Goal: Task Accomplishment & Management: Use online tool/utility

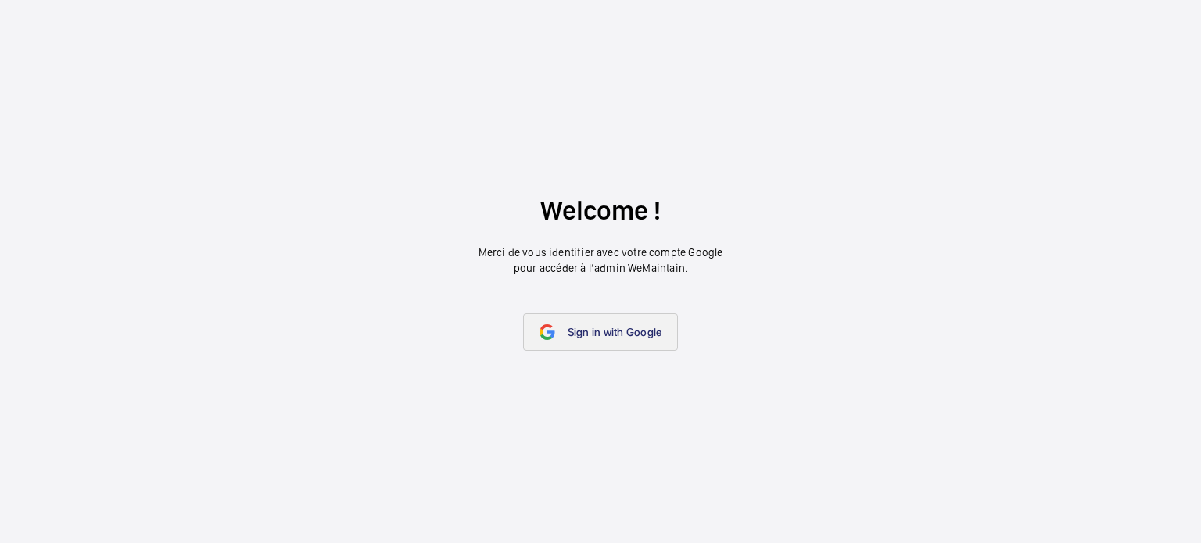
click at [626, 334] on span "Sign in with Google" at bounding box center [615, 332] width 95 height 13
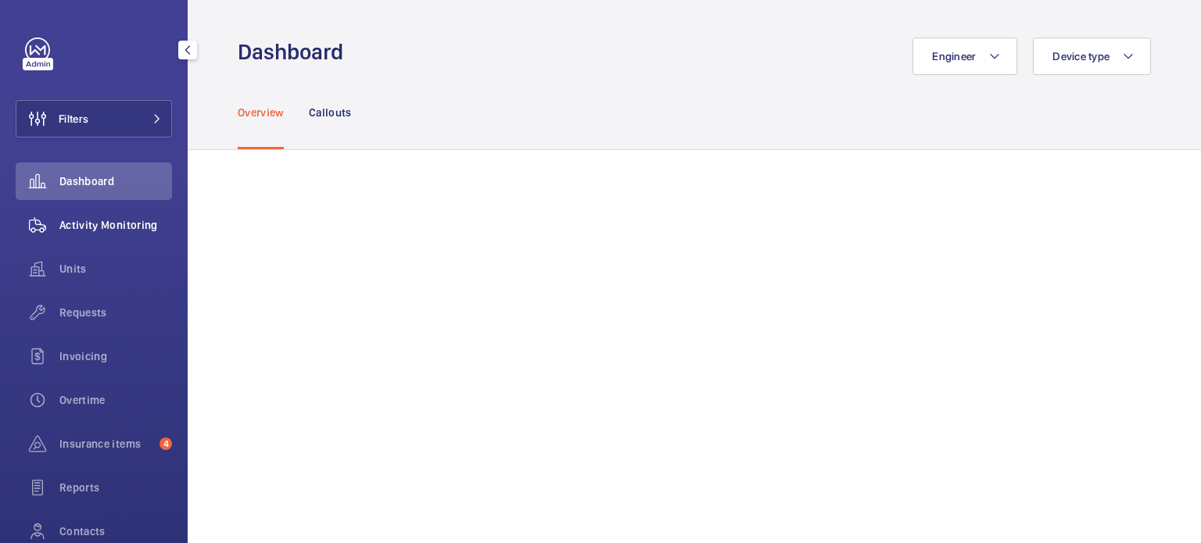
click at [105, 228] on span "Activity Monitoring" at bounding box center [115, 225] width 113 height 16
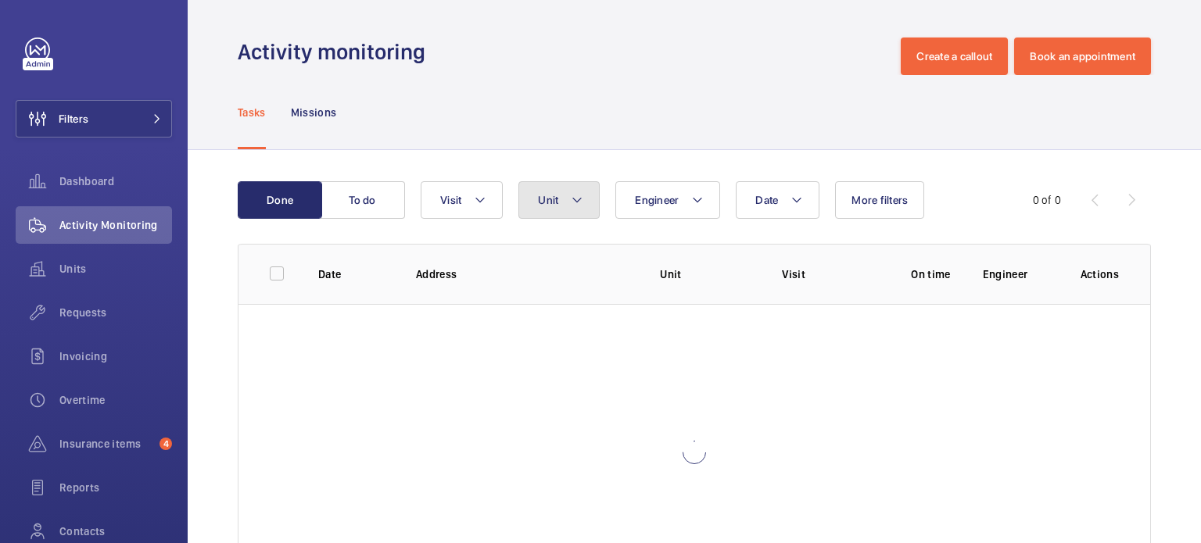
click at [583, 200] on mat-icon at bounding box center [577, 200] width 13 height 19
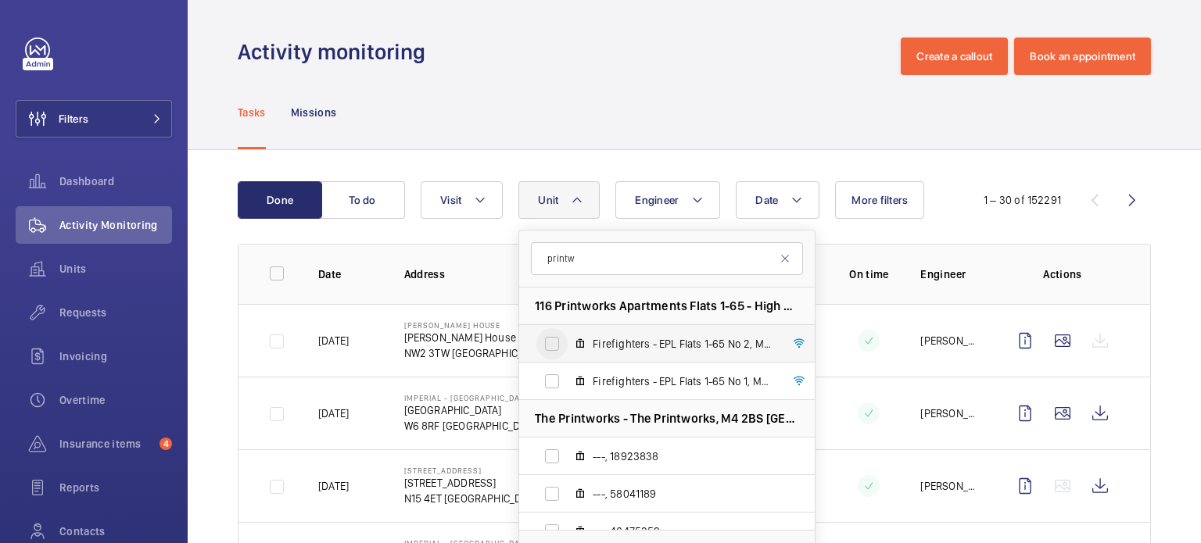
type input "printw"
click at [556, 343] on input "Firefighters - EPL Flats 1-65 No 2, M50020" at bounding box center [551, 343] width 31 height 31
checkbox input "true"
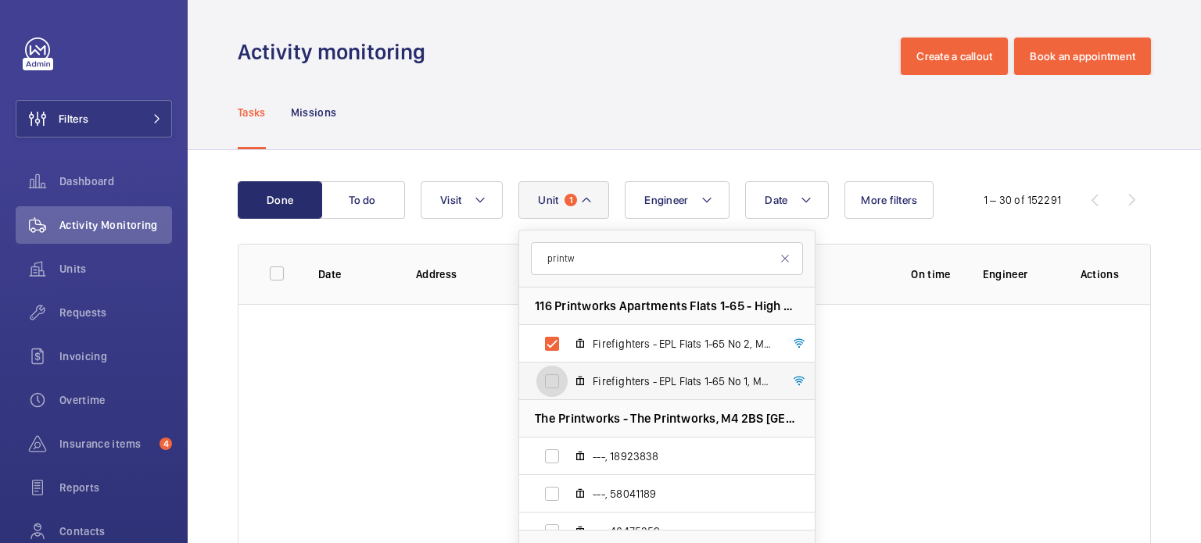
click at [554, 381] on input "Firefighters - EPL Flats 1-65 No 1, M50019" at bounding box center [551, 381] width 31 height 31
checkbox input "true"
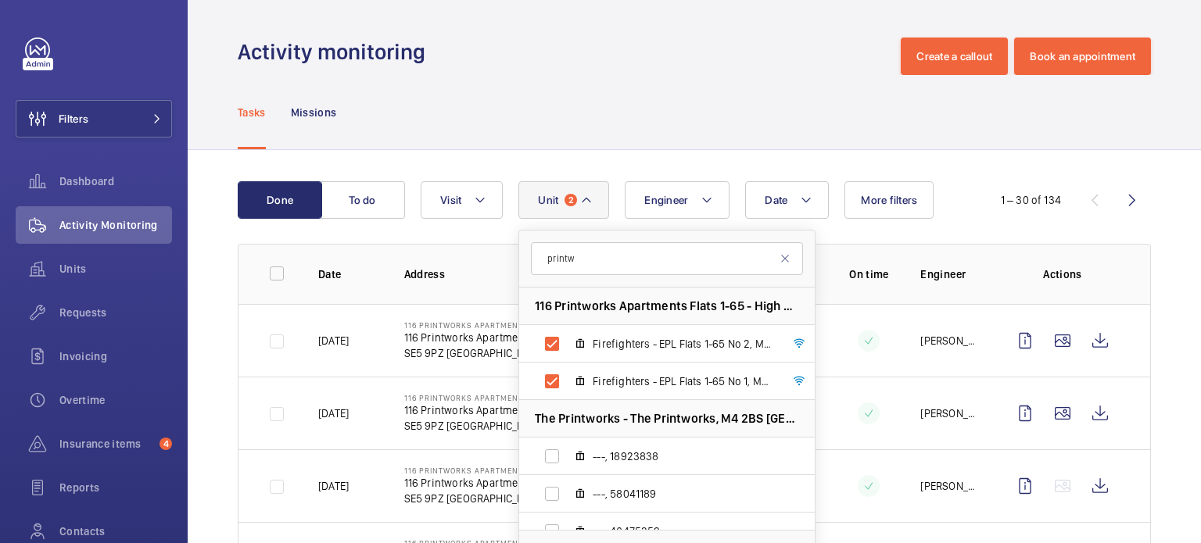
click at [491, 365] on td "116 Printworks Apartments Flats 1-65 - High Risk Building 116 Printworks Apartm…" at bounding box center [486, 340] width 214 height 73
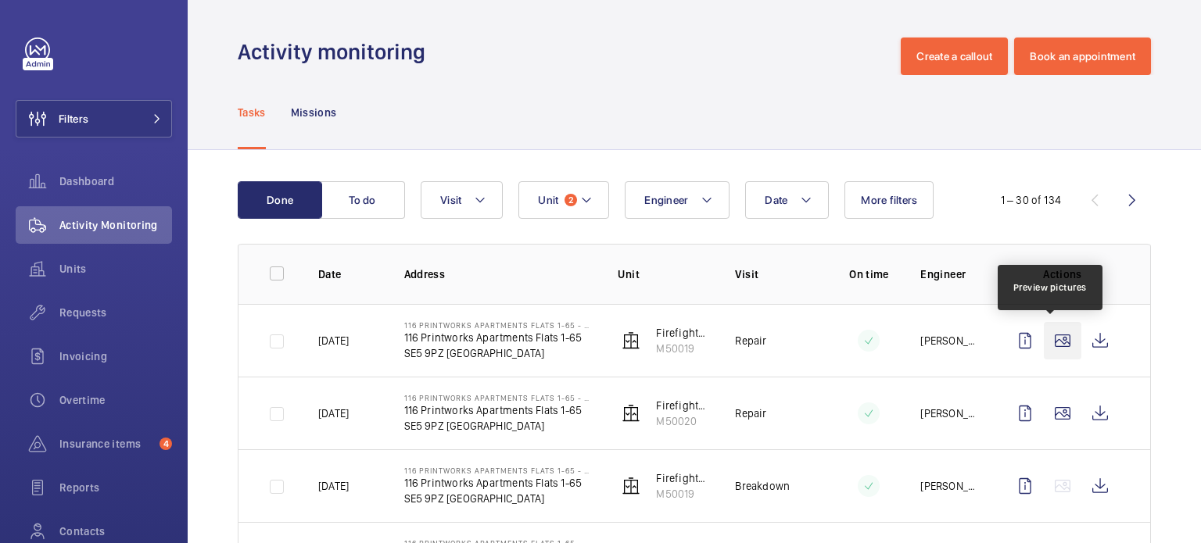
click at [1047, 346] on wm-front-icon-button at bounding box center [1063, 341] width 38 height 38
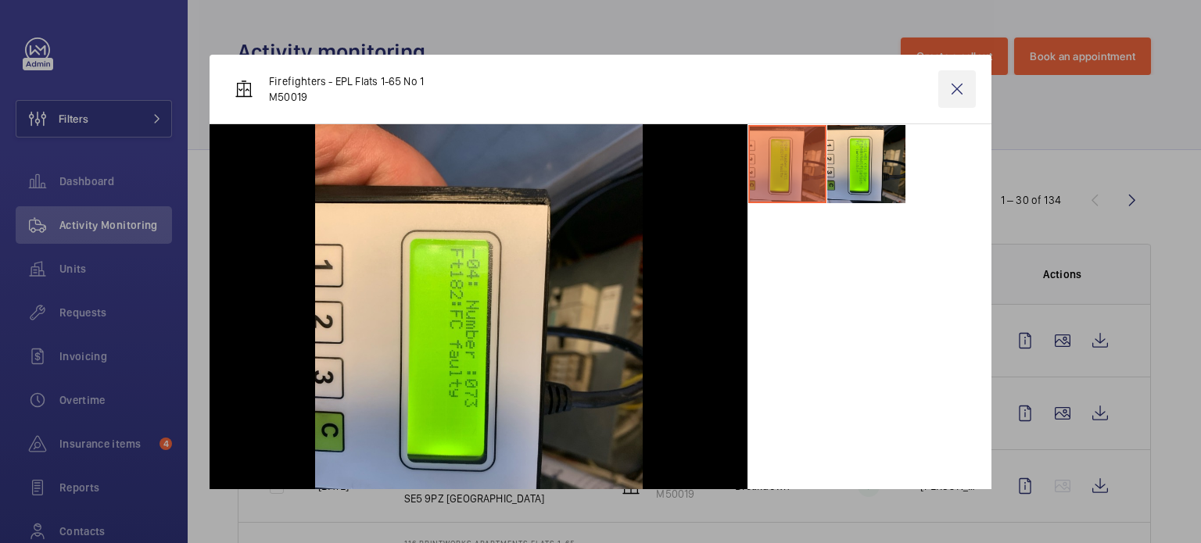
click at [949, 88] on wm-front-icon-button at bounding box center [957, 89] width 38 height 38
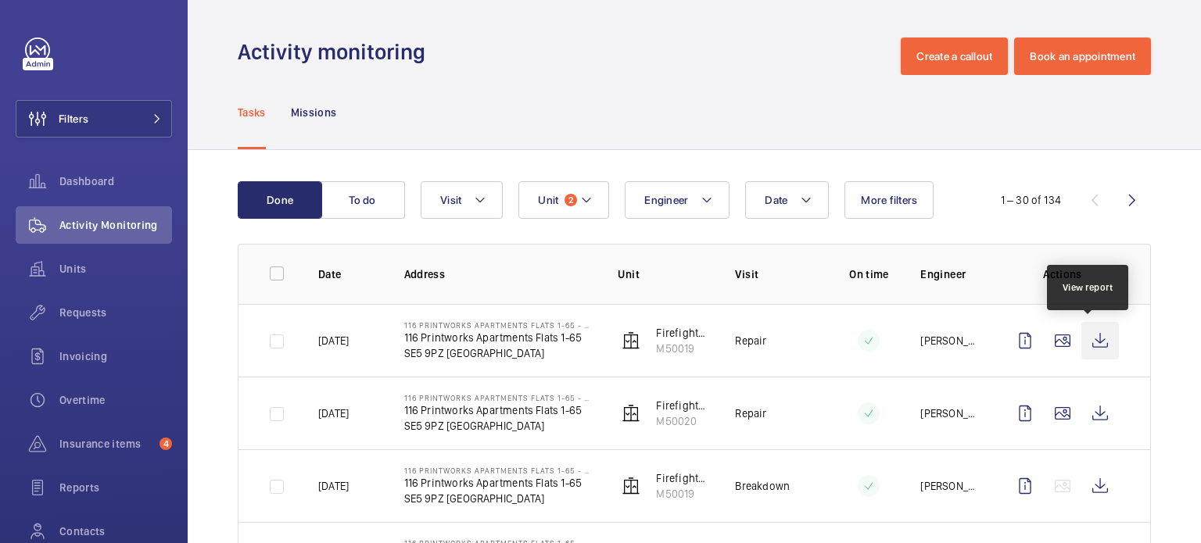
click at [1092, 339] on wm-front-icon-button at bounding box center [1100, 341] width 38 height 38
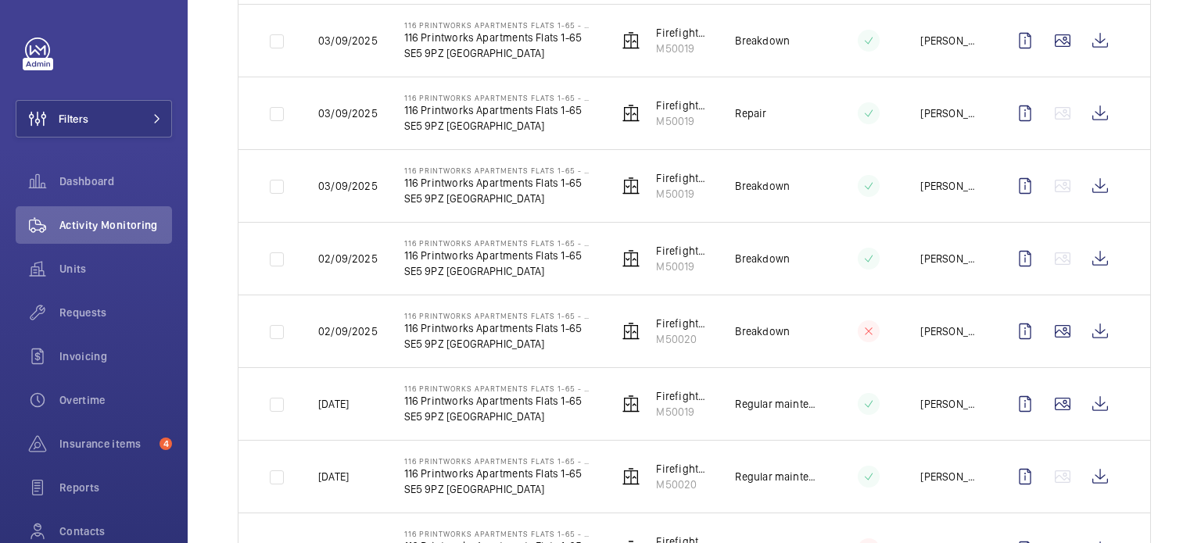
scroll to position [1251, 0]
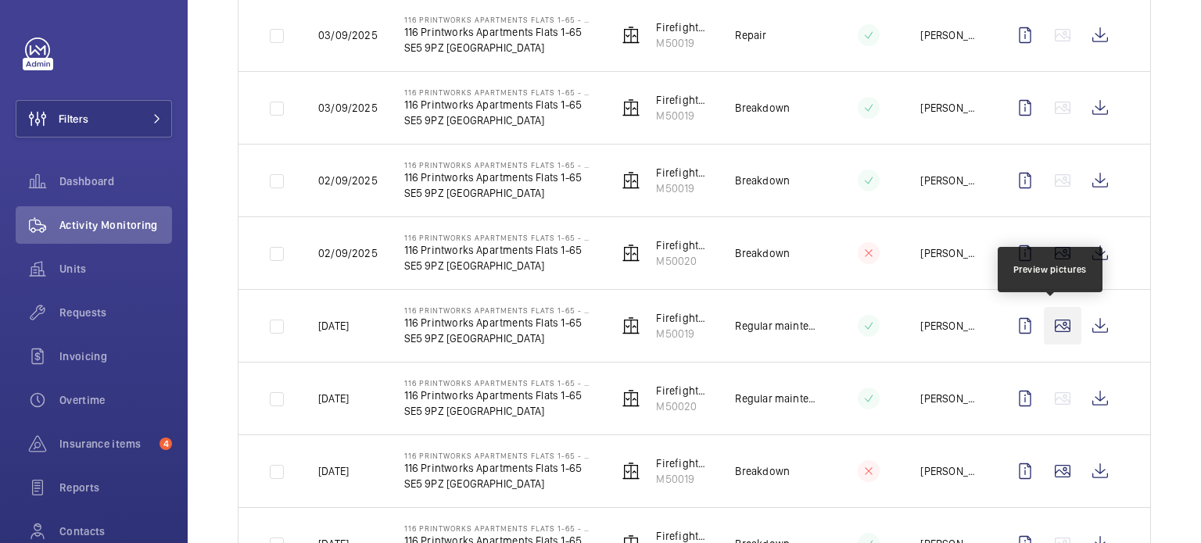
click at [1046, 324] on wm-front-icon-button at bounding box center [1063, 326] width 38 height 38
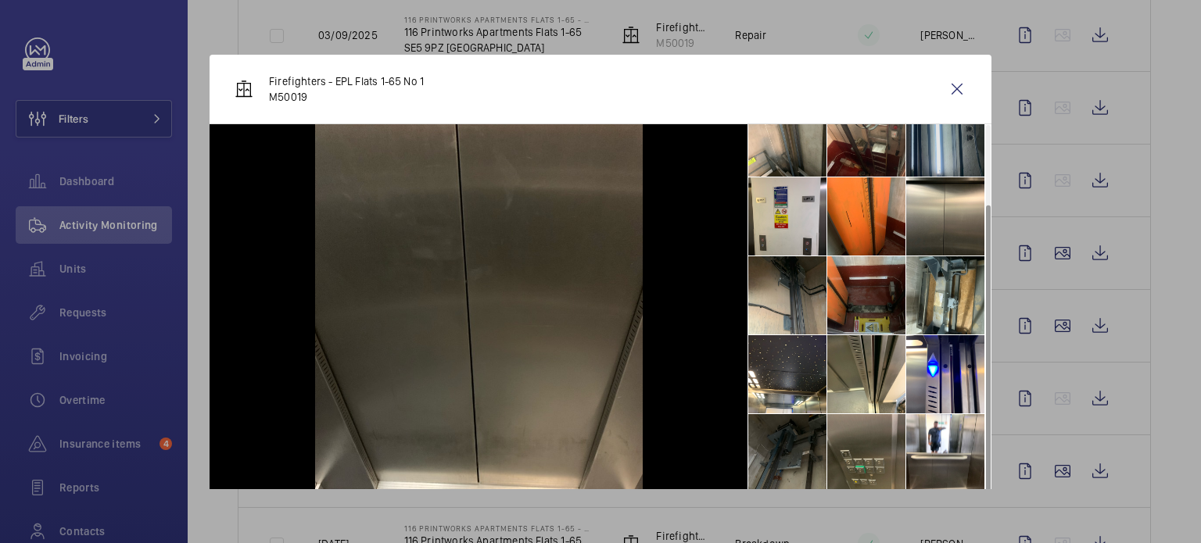
scroll to position [194, 0]
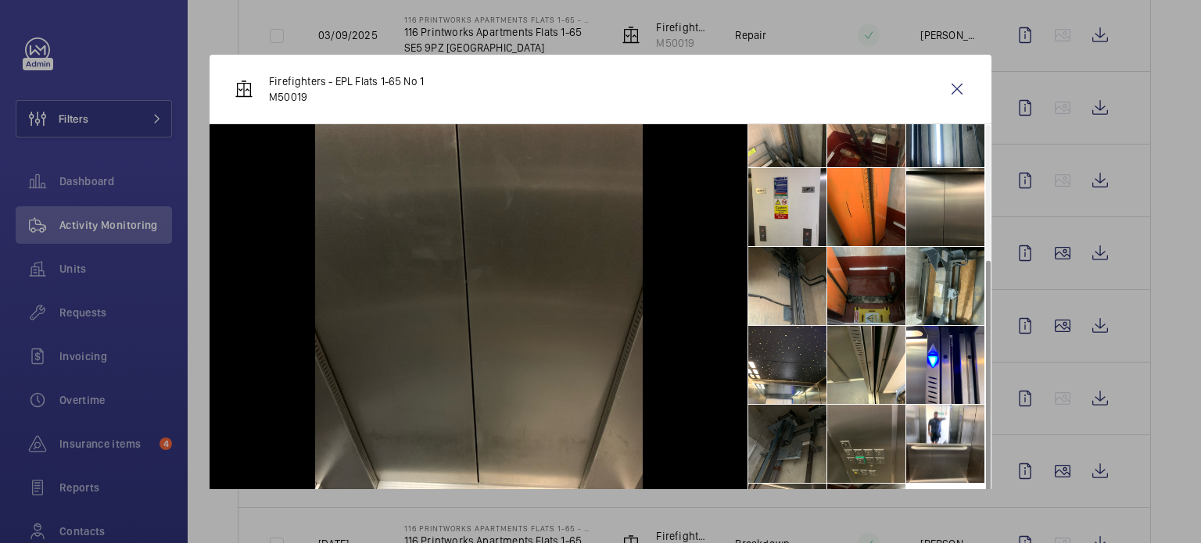
click at [870, 425] on li at bounding box center [866, 444] width 78 height 78
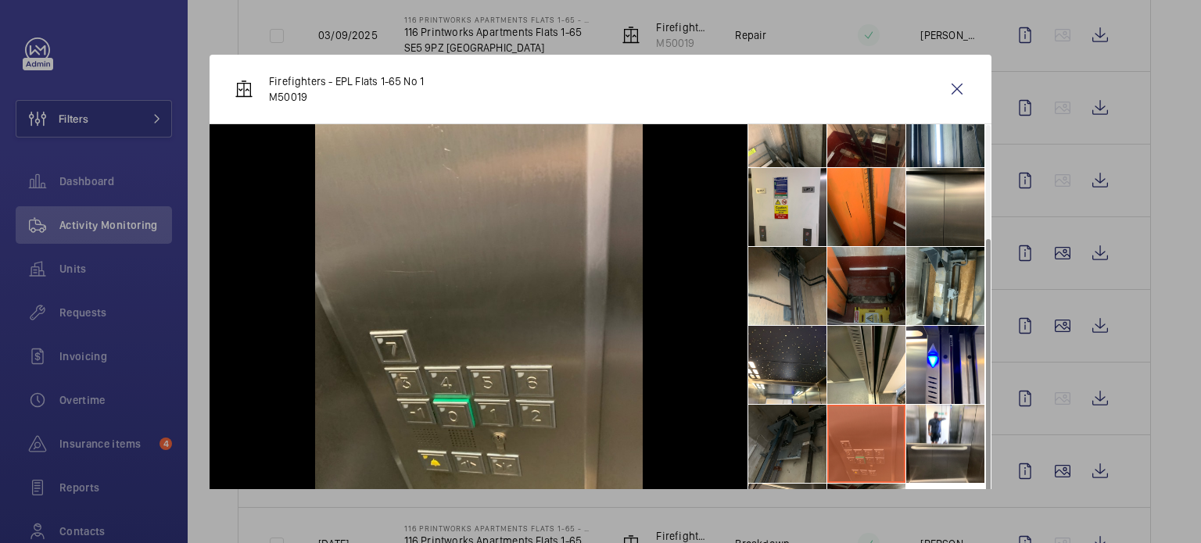
scroll to position [38, 0]
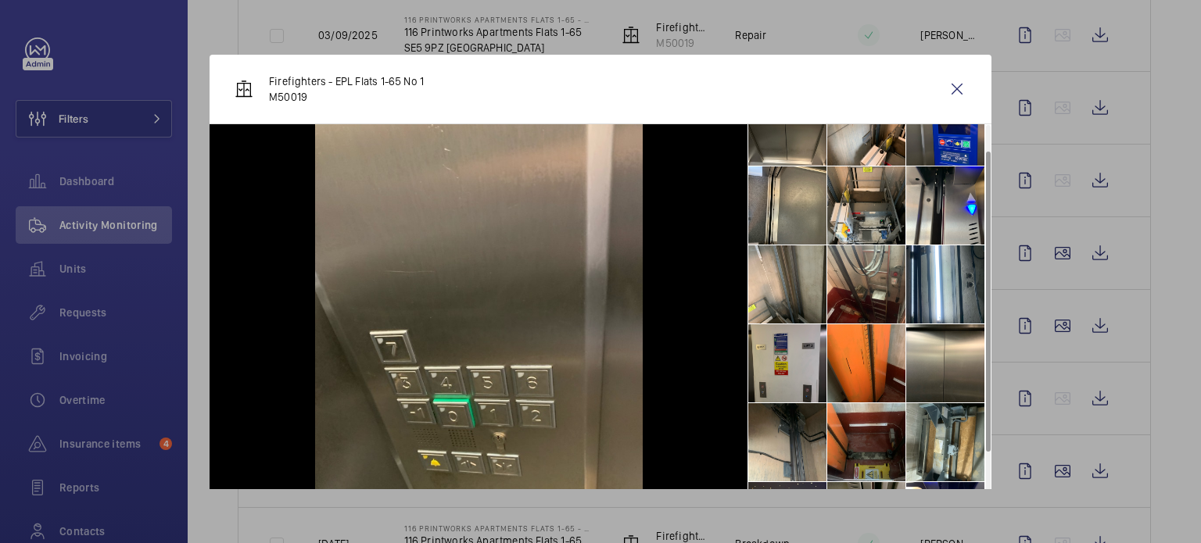
click at [780, 365] on li at bounding box center [787, 364] width 78 height 78
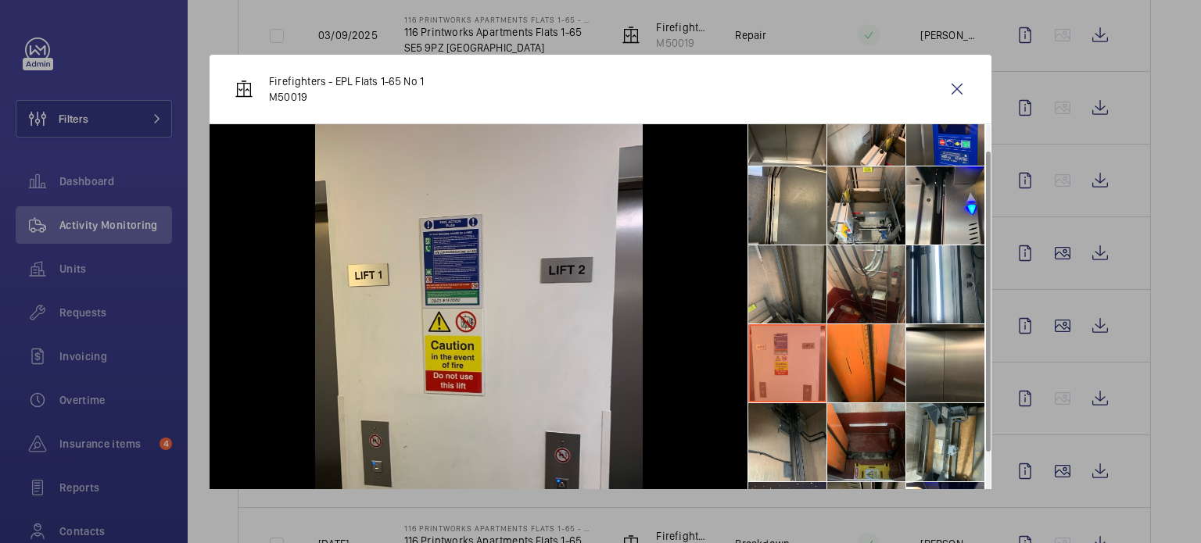
click at [779, 300] on li at bounding box center [787, 285] width 78 height 78
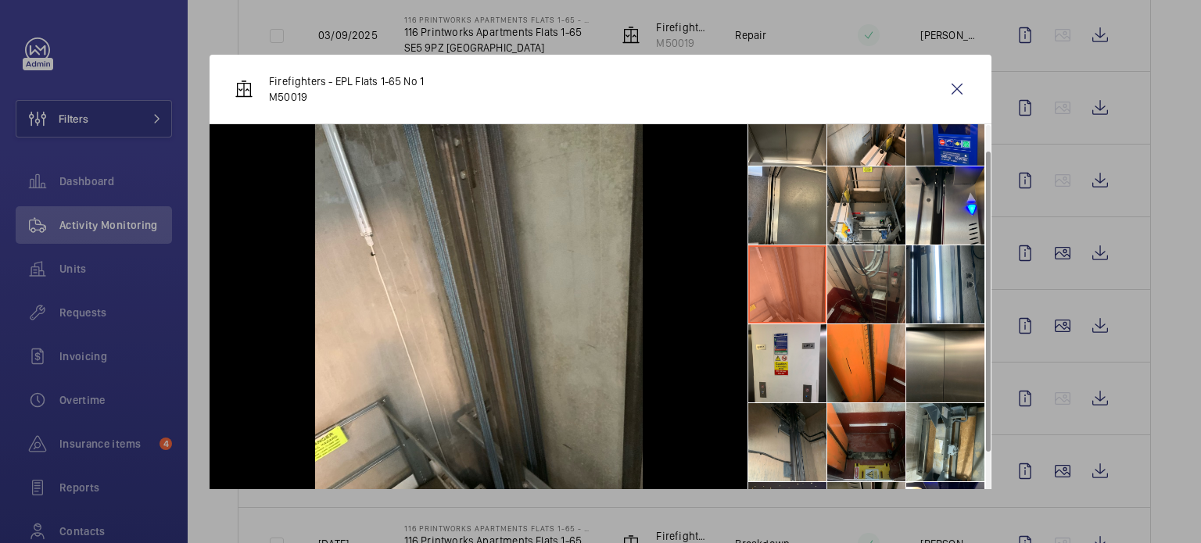
click at [845, 286] on li at bounding box center [866, 285] width 78 height 78
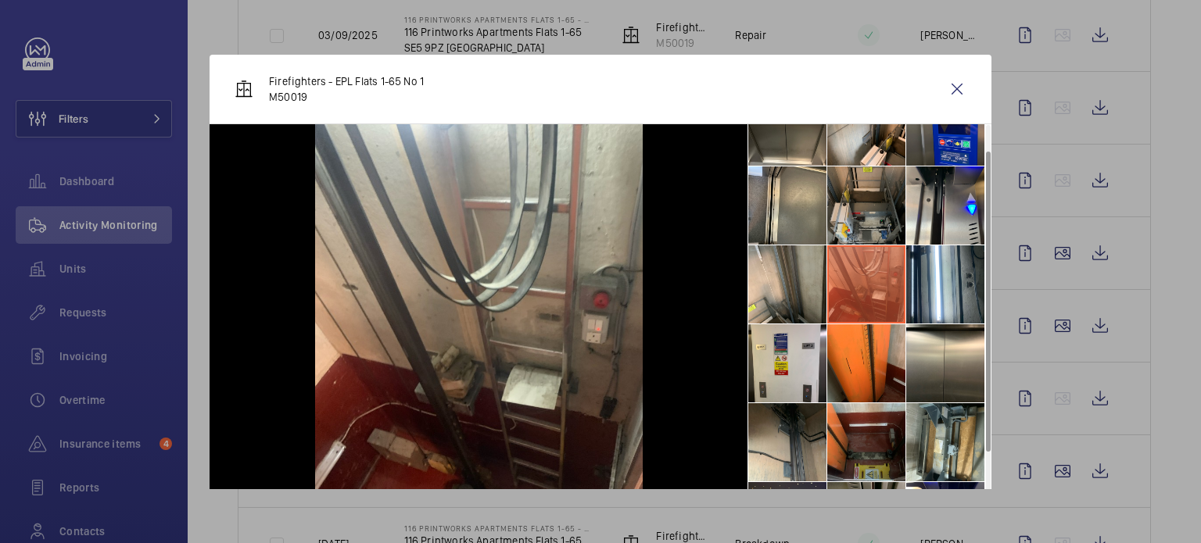
click at [849, 217] on li at bounding box center [866, 206] width 78 height 78
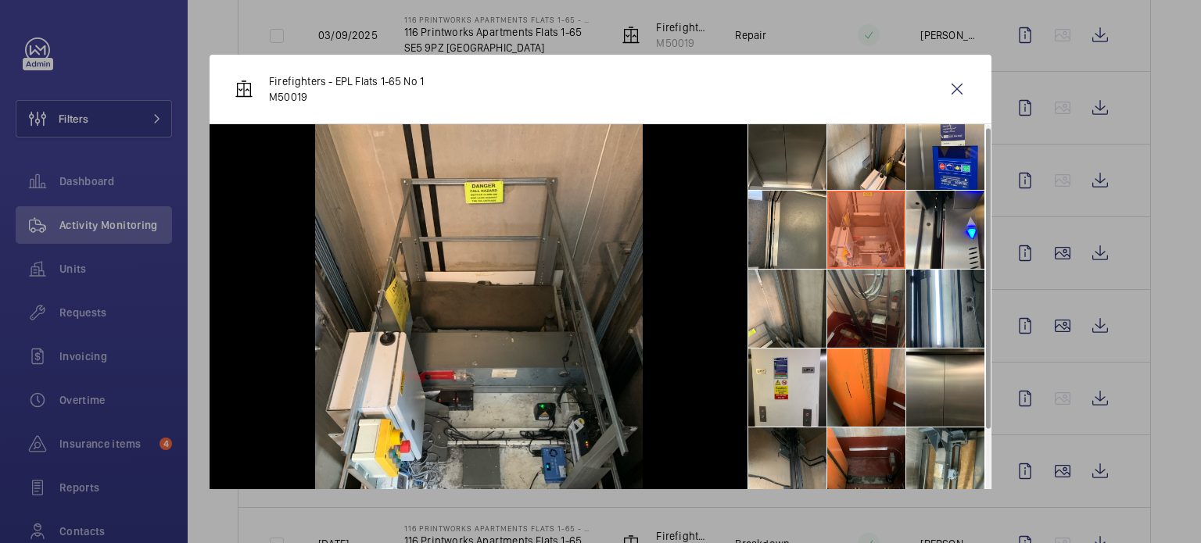
scroll to position [0, 0]
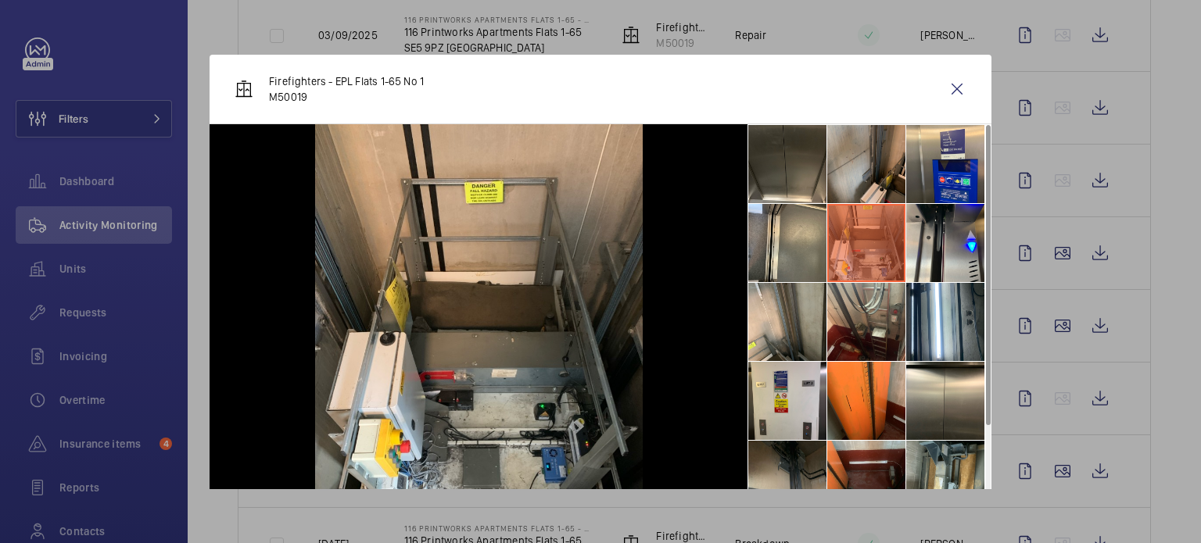
click at [863, 182] on li at bounding box center [866, 164] width 78 height 78
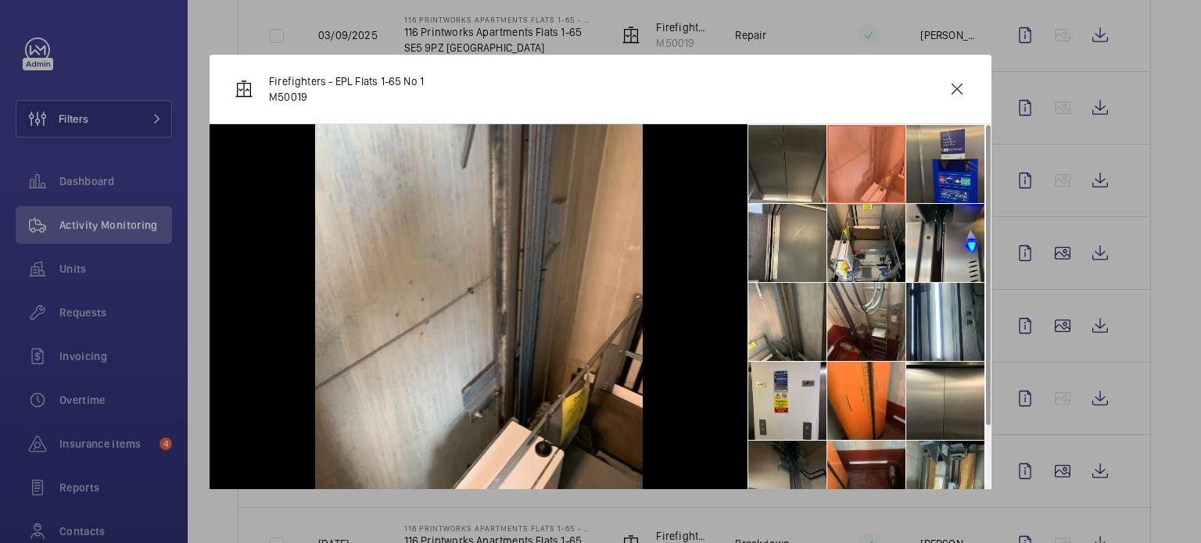
click at [923, 170] on li at bounding box center [945, 164] width 78 height 78
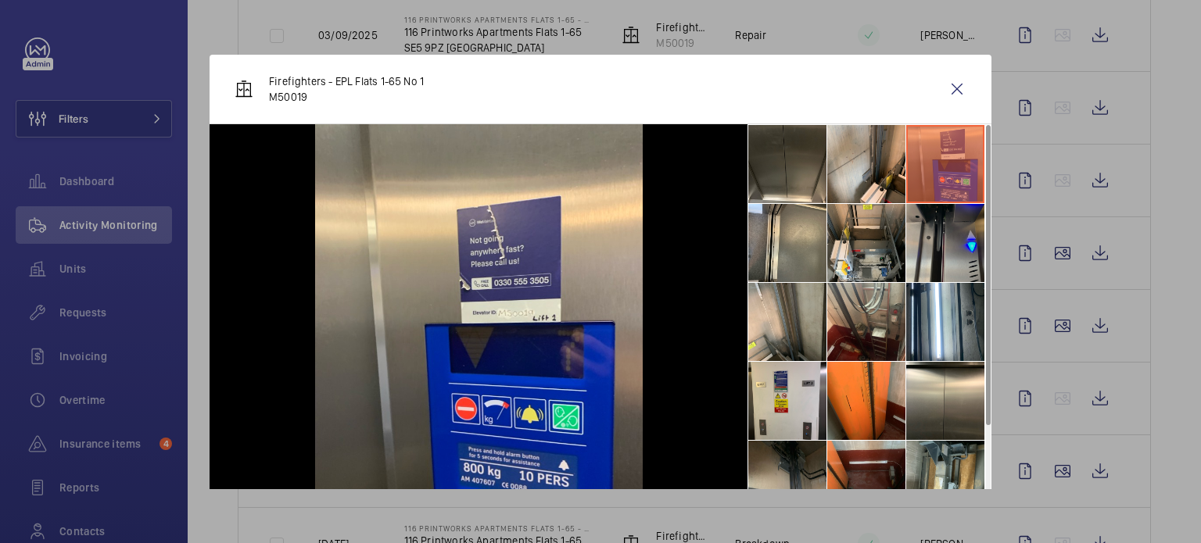
click at [931, 235] on li at bounding box center [945, 243] width 78 height 78
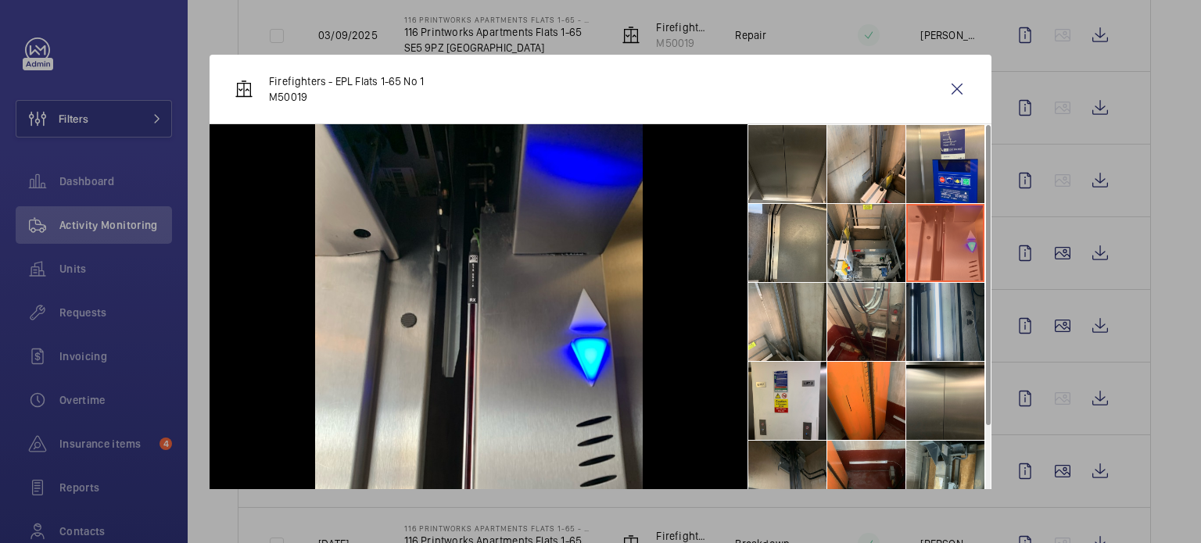
click at [920, 297] on li at bounding box center [945, 322] width 78 height 78
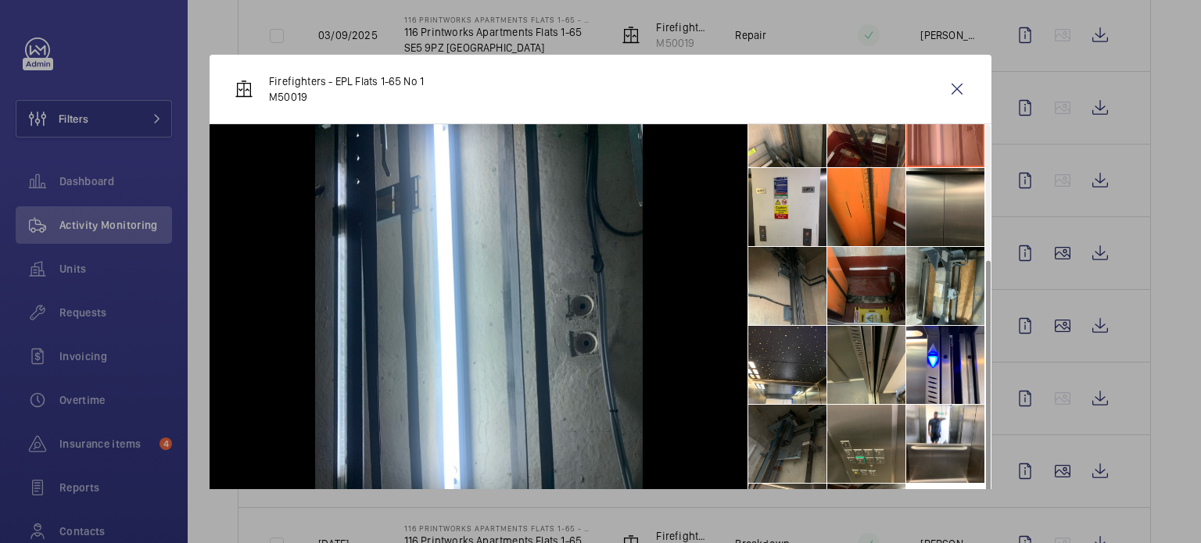
scroll to position [72, 0]
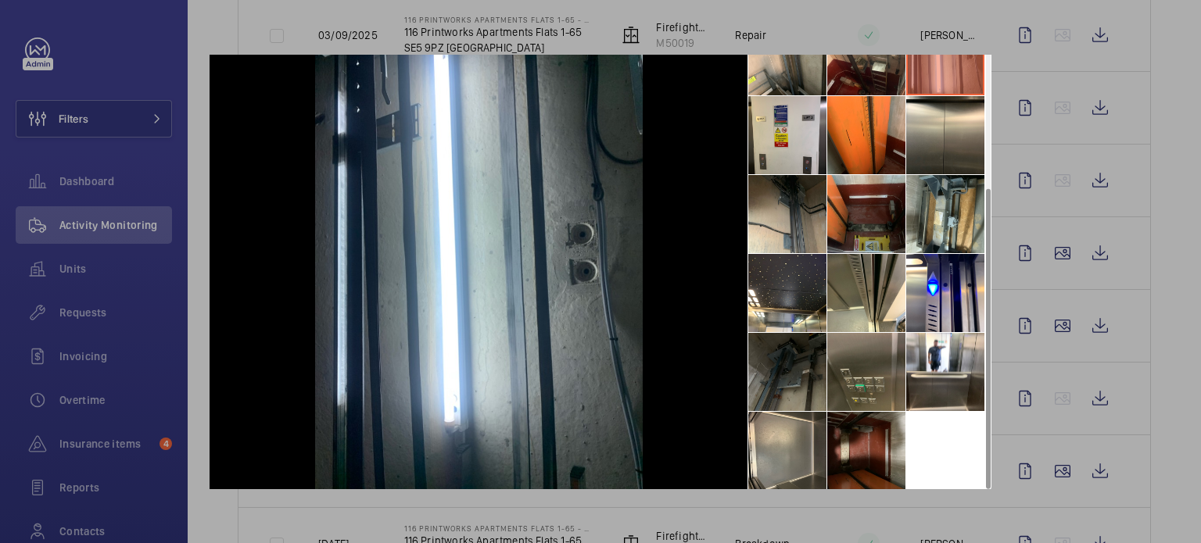
click at [1017, 127] on div at bounding box center [600, 271] width 1201 height 543
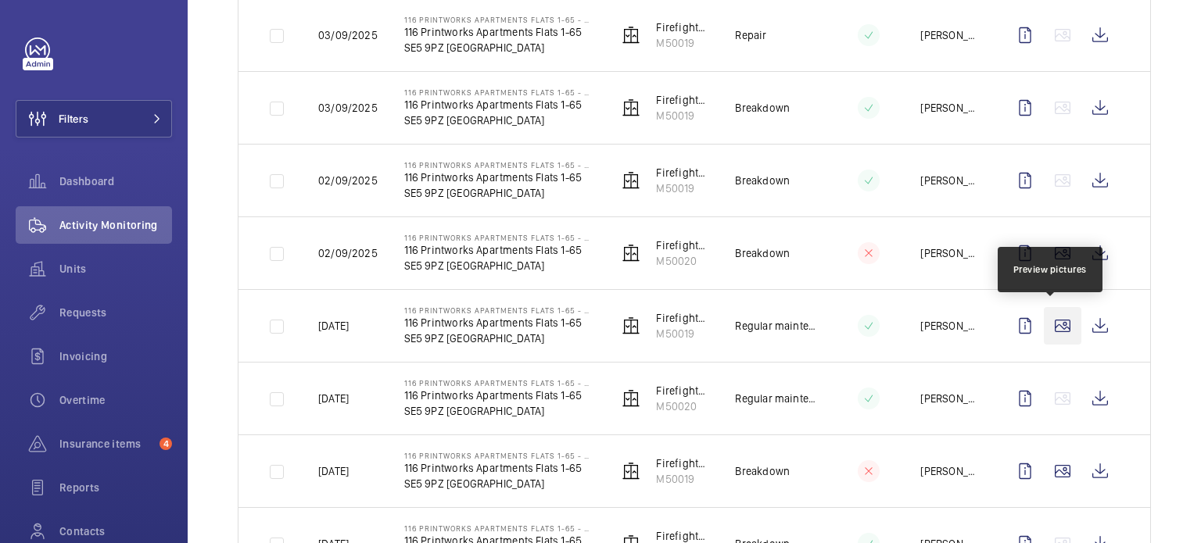
click at [1057, 324] on wm-front-icon-button at bounding box center [1063, 326] width 38 height 38
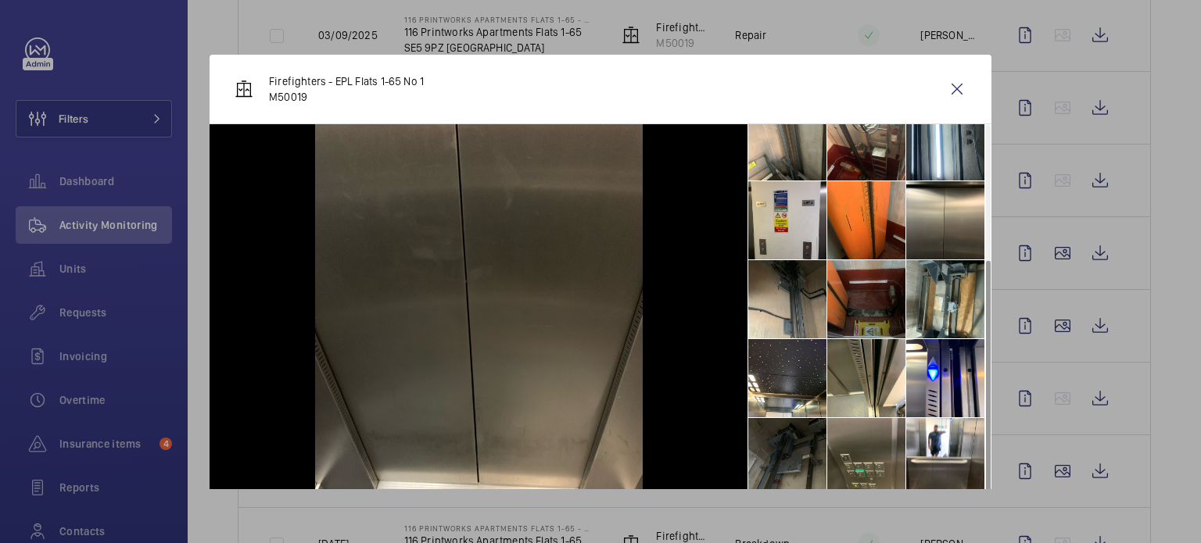
scroll to position [194, 0]
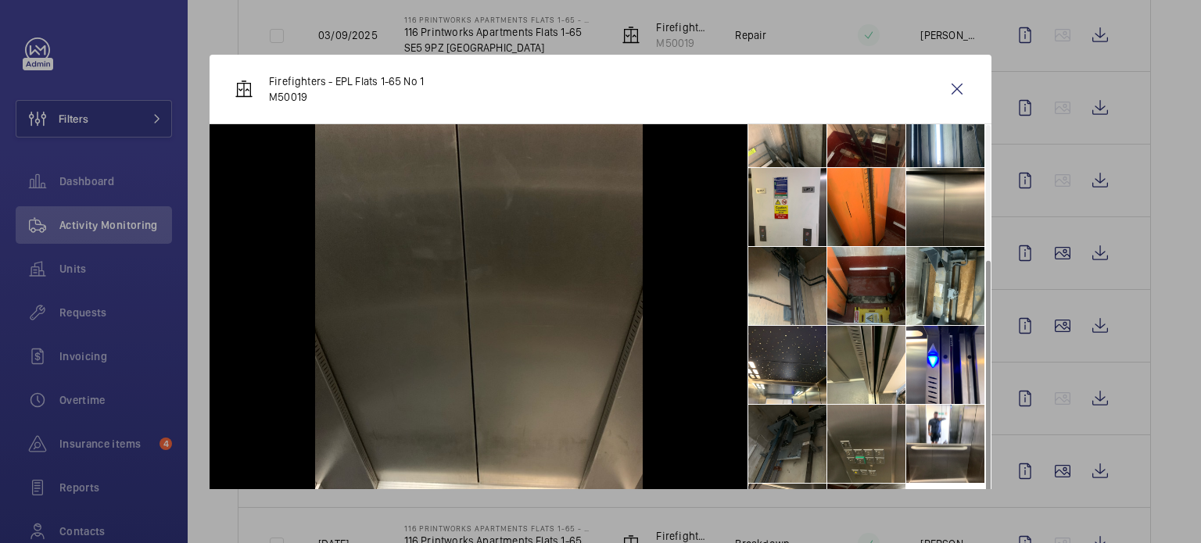
click at [846, 429] on li at bounding box center [866, 444] width 78 height 78
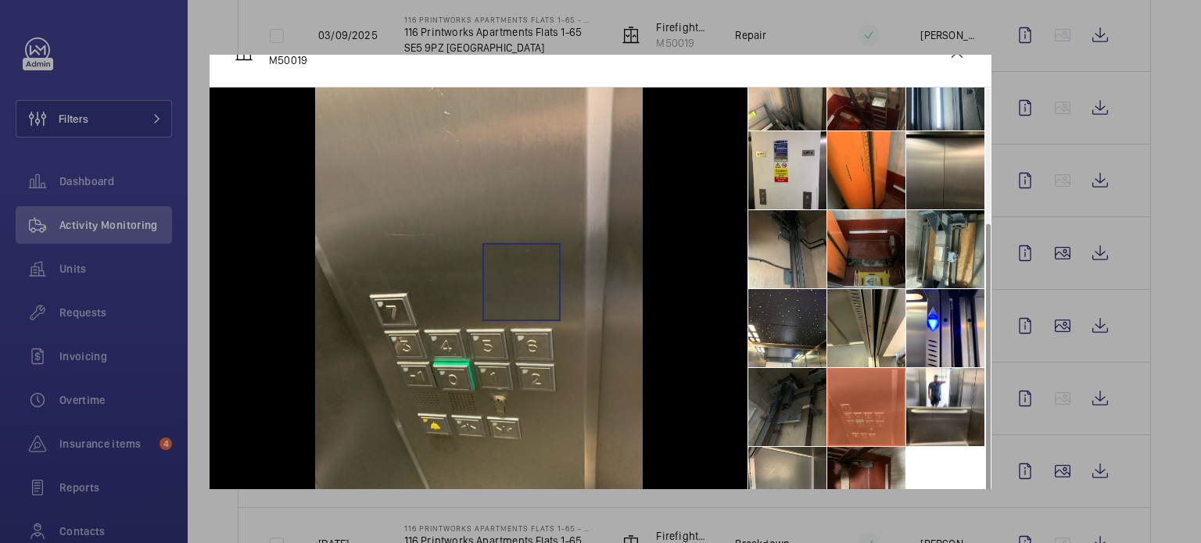
scroll to position [72, 0]
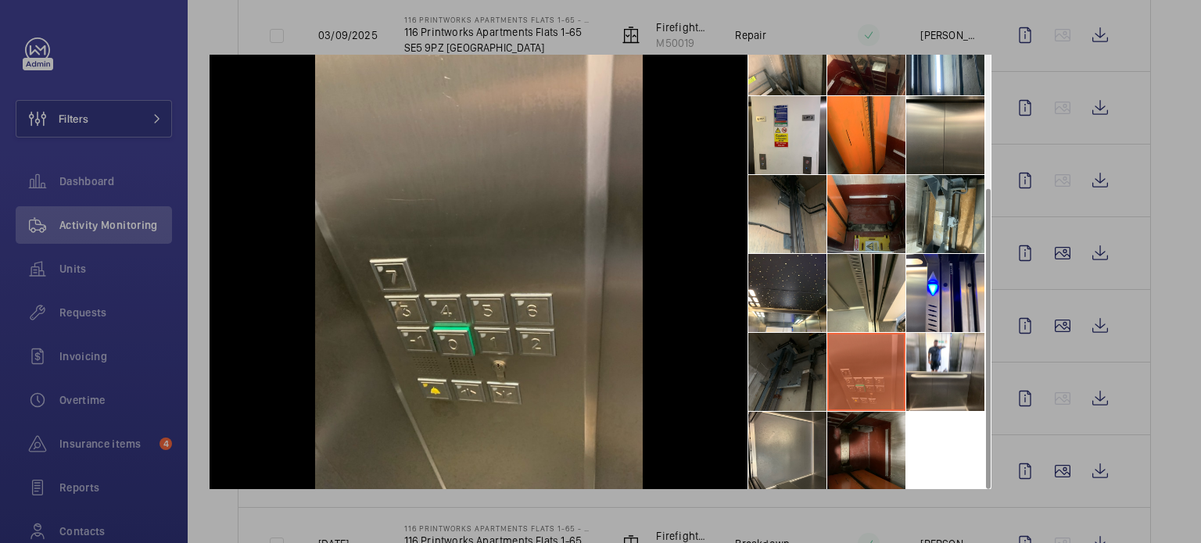
click at [779, 356] on li at bounding box center [787, 372] width 78 height 78
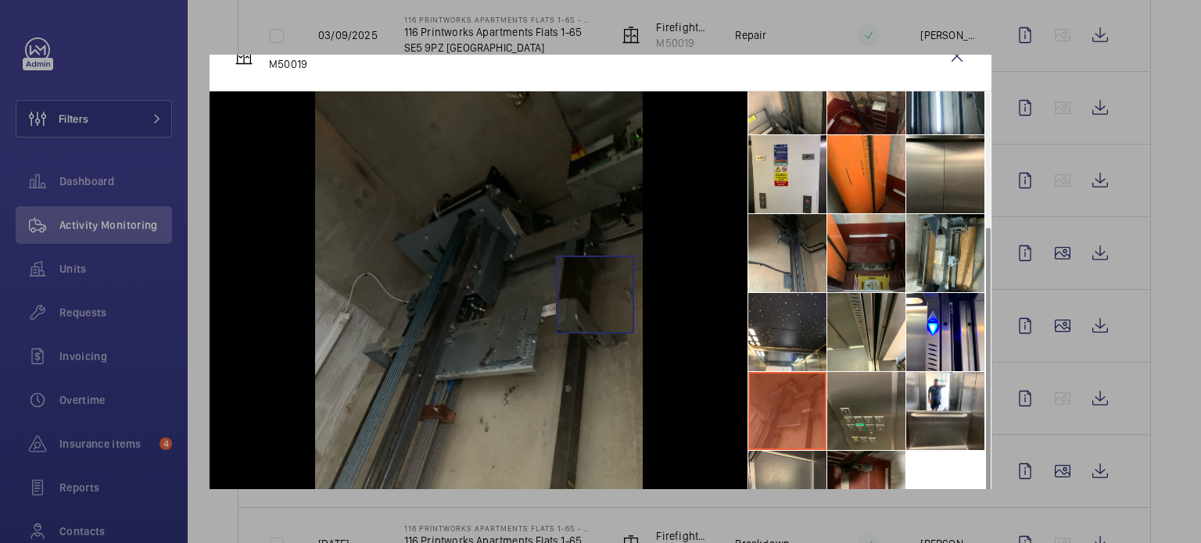
scroll to position [0, 0]
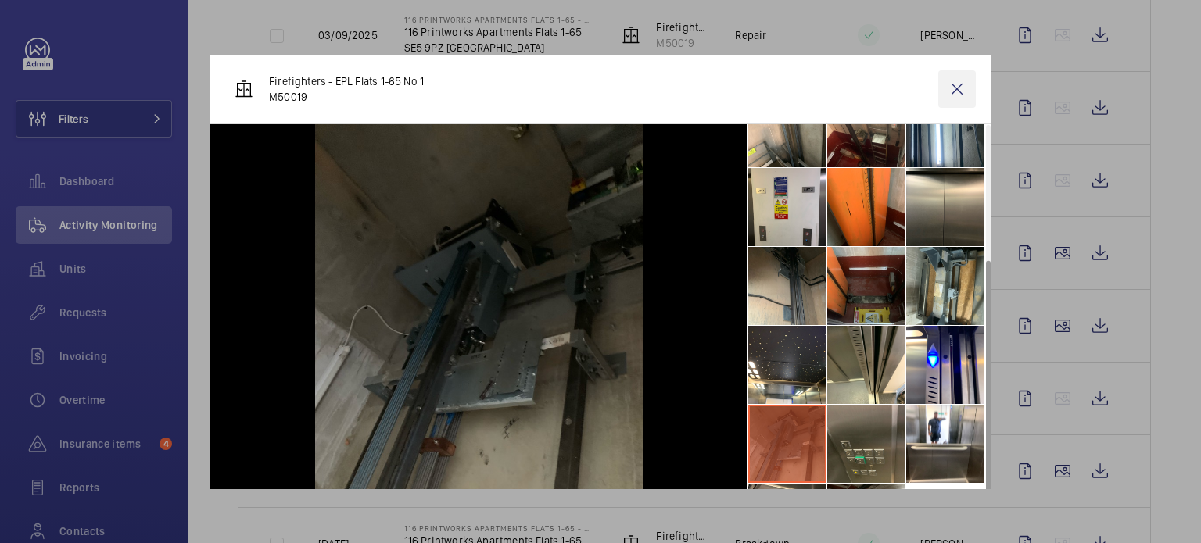
click at [951, 90] on wm-front-icon-button at bounding box center [957, 89] width 38 height 38
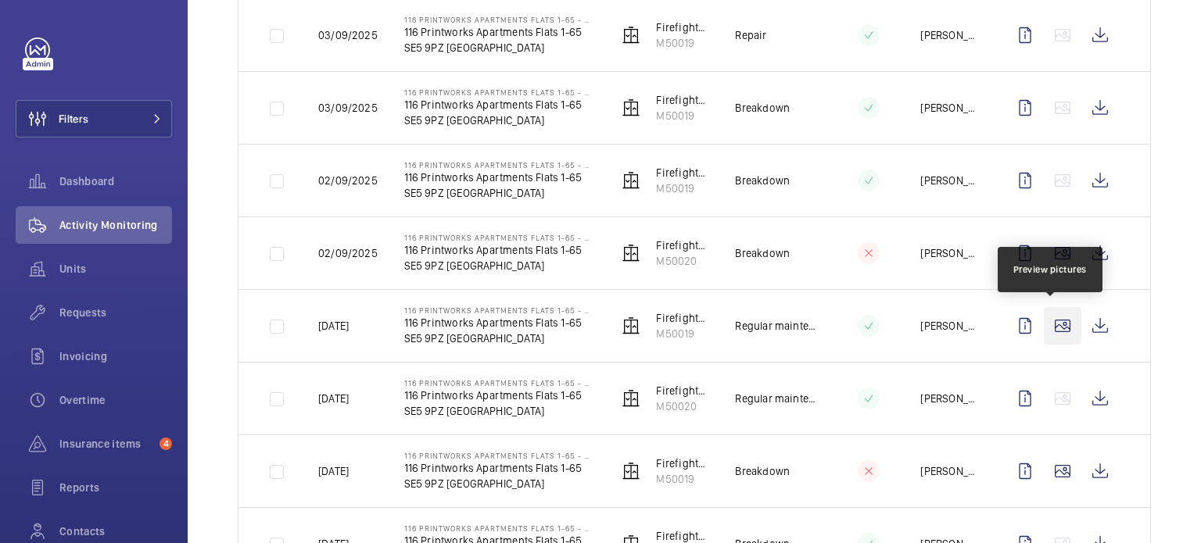
click at [1048, 321] on wm-front-icon-button at bounding box center [1063, 326] width 38 height 38
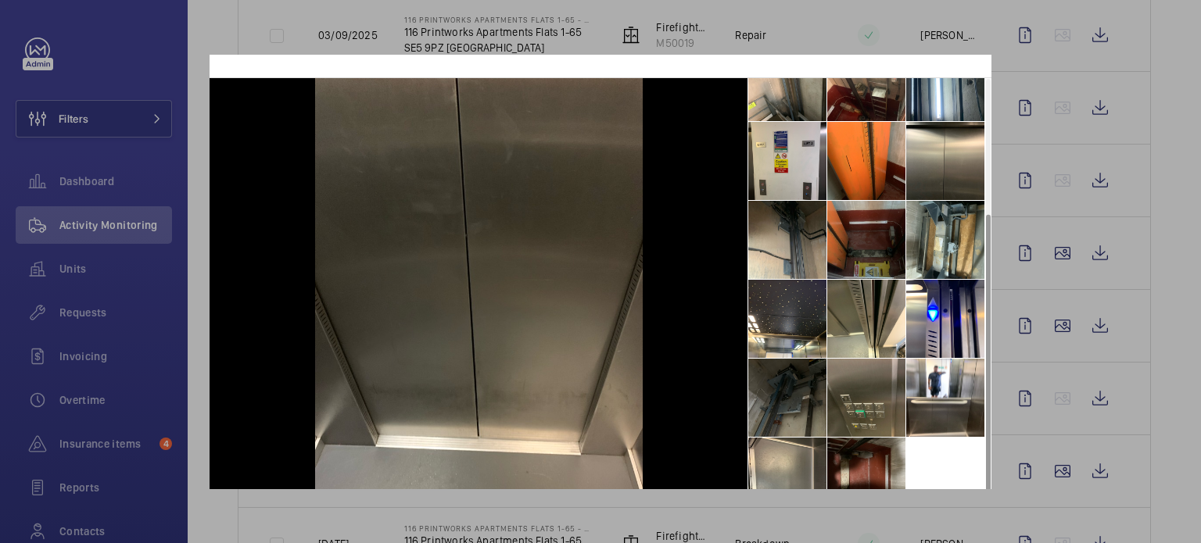
scroll to position [72, 0]
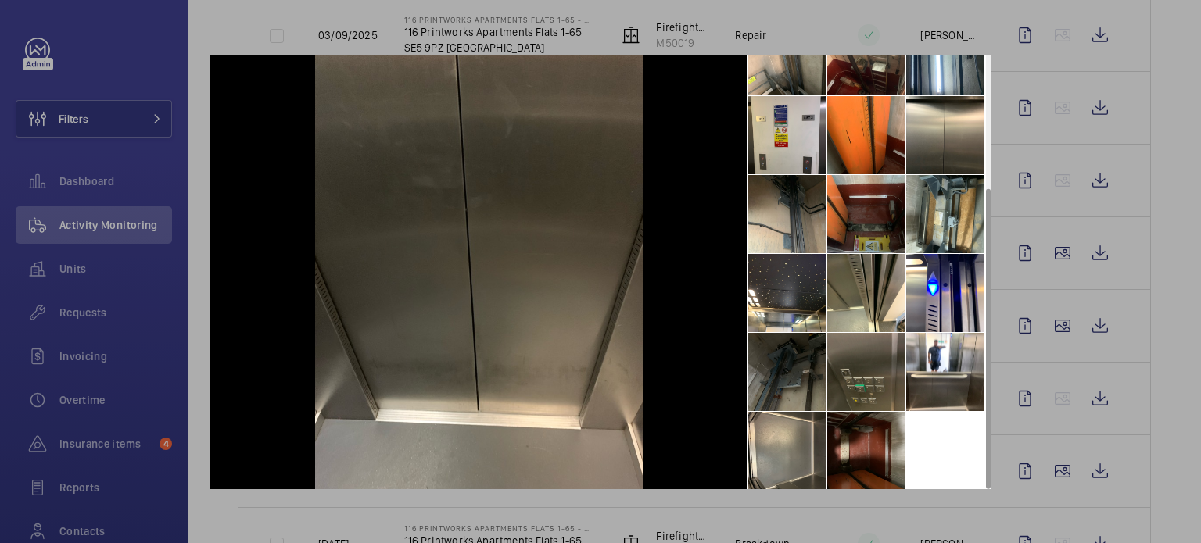
click at [874, 375] on li at bounding box center [866, 372] width 78 height 78
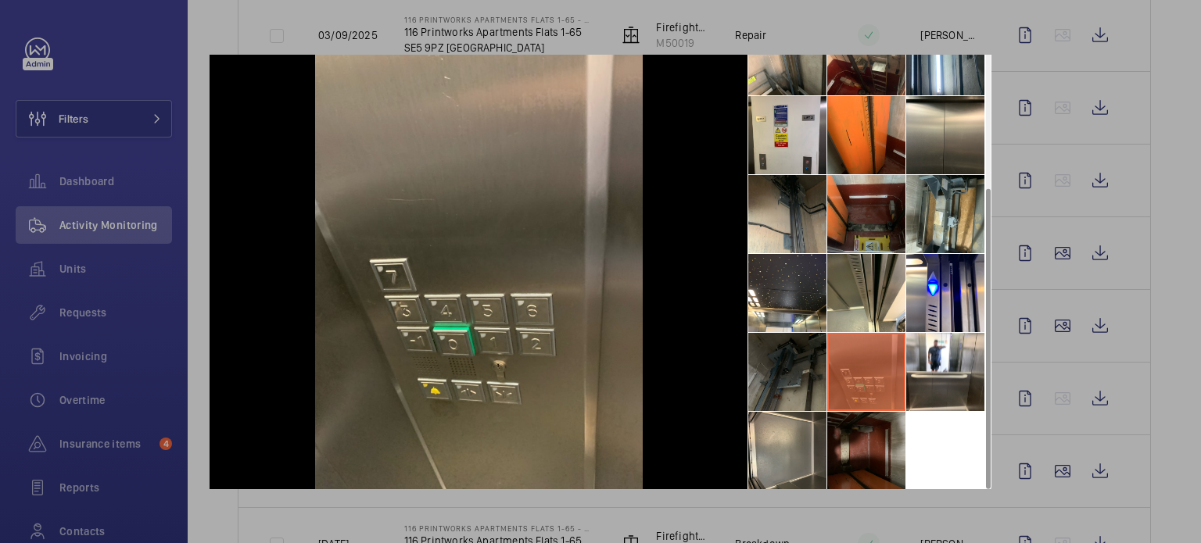
click at [839, 436] on li at bounding box center [866, 451] width 78 height 78
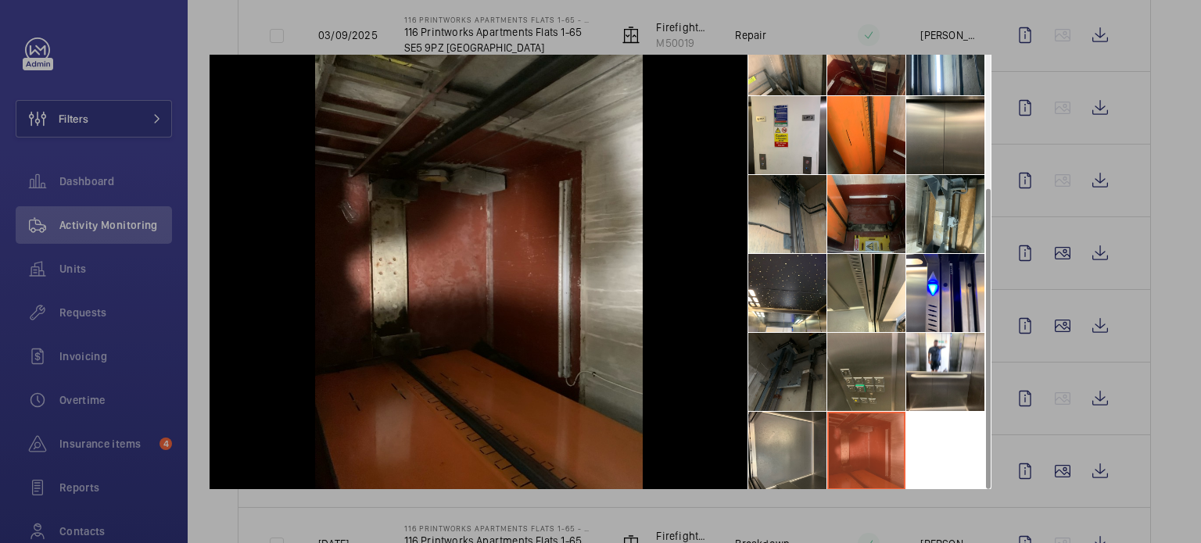
click at [800, 393] on li at bounding box center [787, 372] width 78 height 78
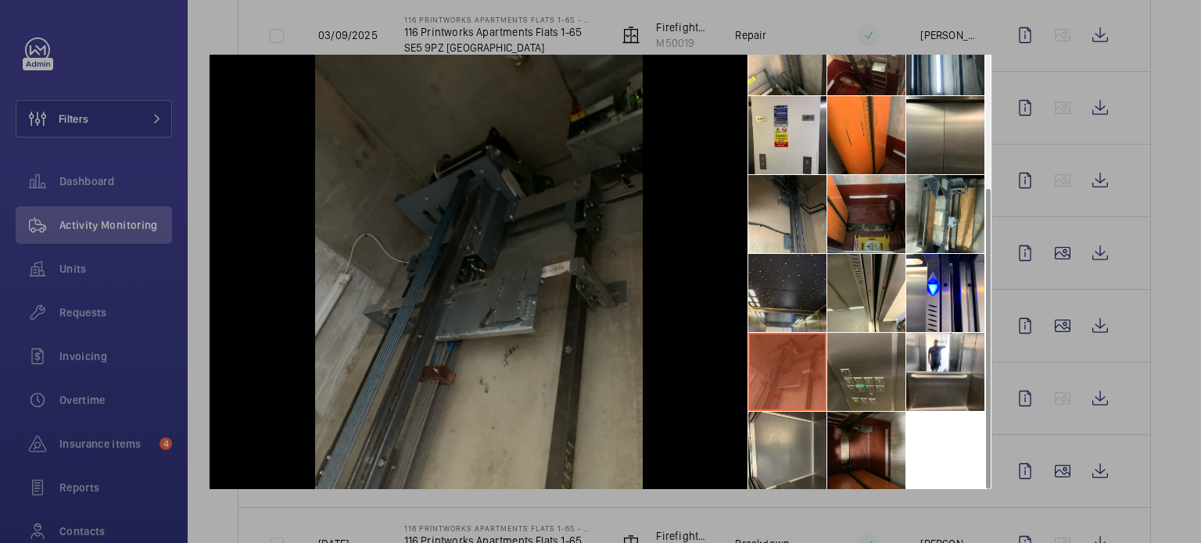
click at [785, 280] on li at bounding box center [787, 293] width 78 height 78
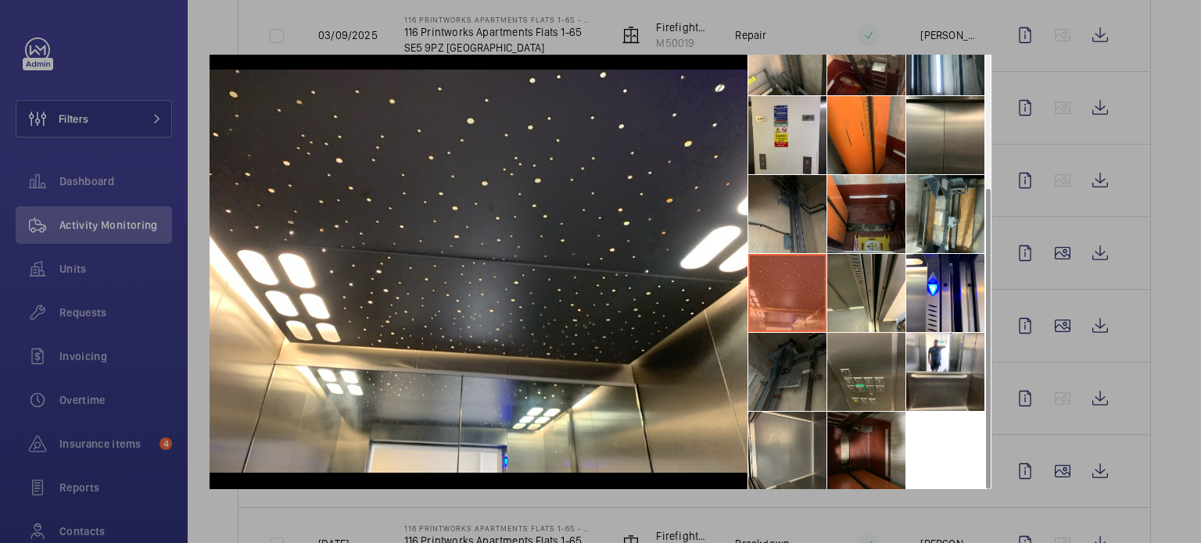
click at [787, 230] on li at bounding box center [787, 214] width 78 height 78
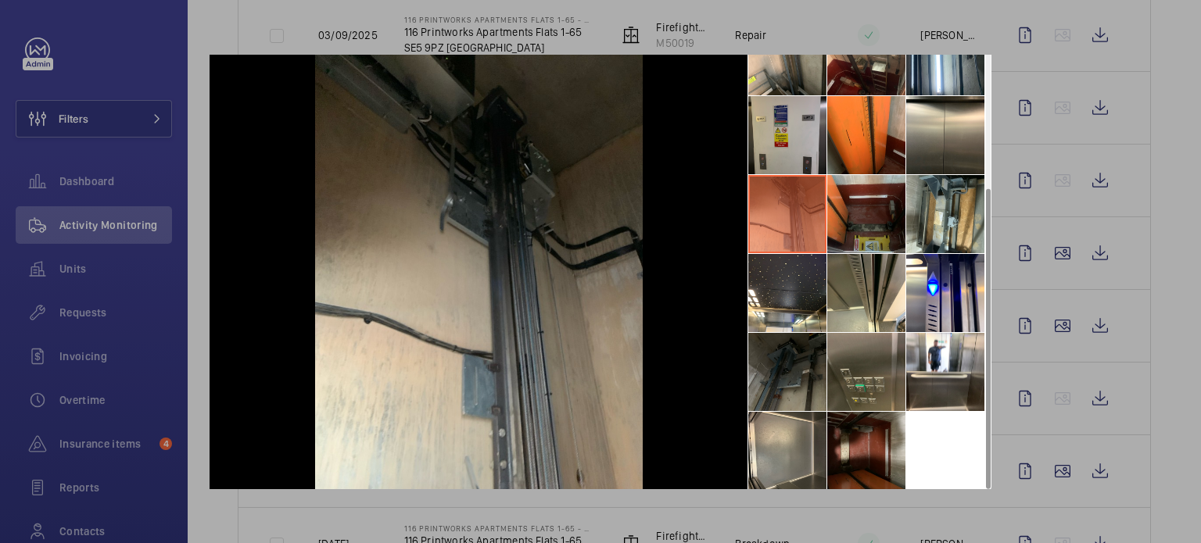
click at [797, 142] on li at bounding box center [787, 135] width 78 height 78
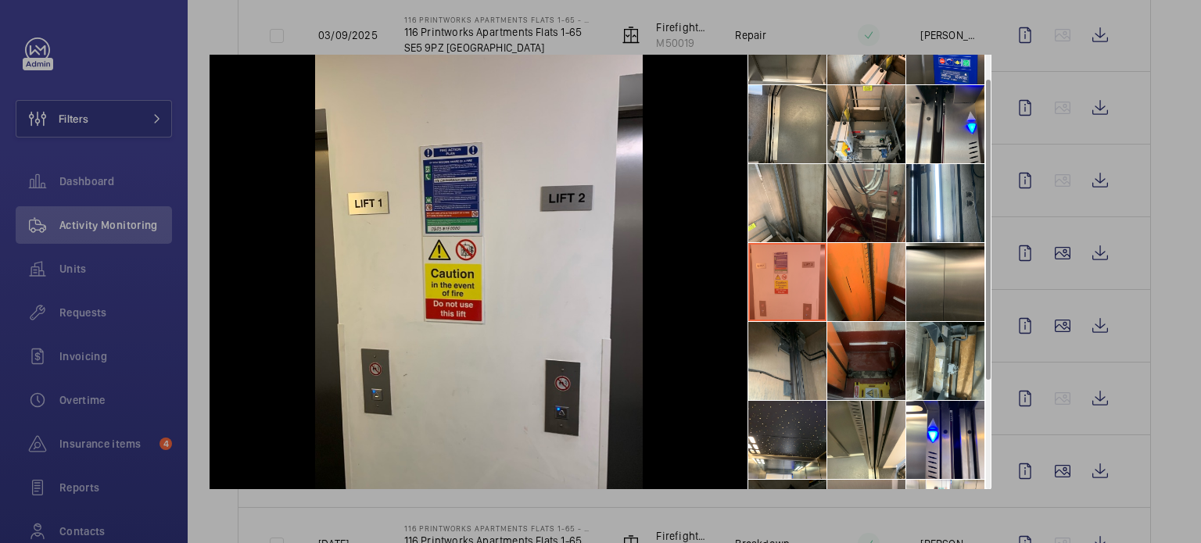
scroll to position [38, 0]
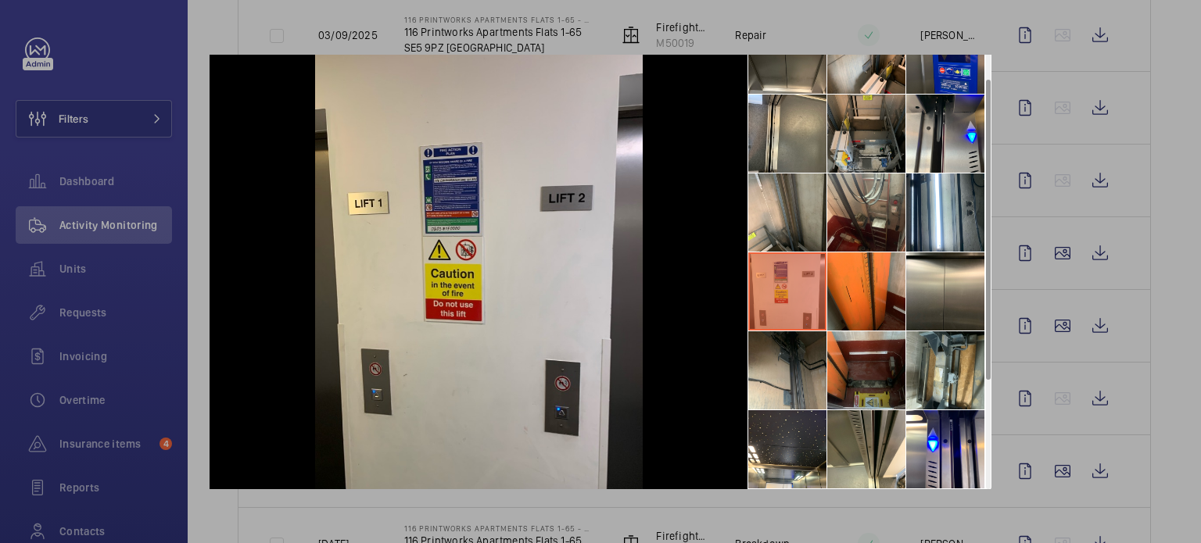
click at [865, 152] on li at bounding box center [866, 134] width 78 height 78
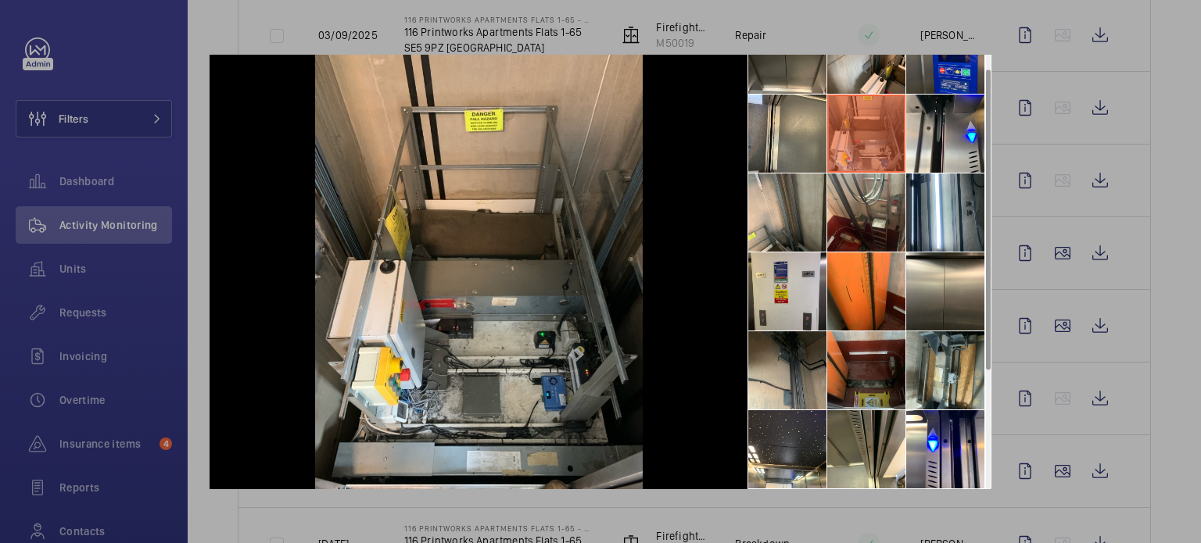
scroll to position [0, 0]
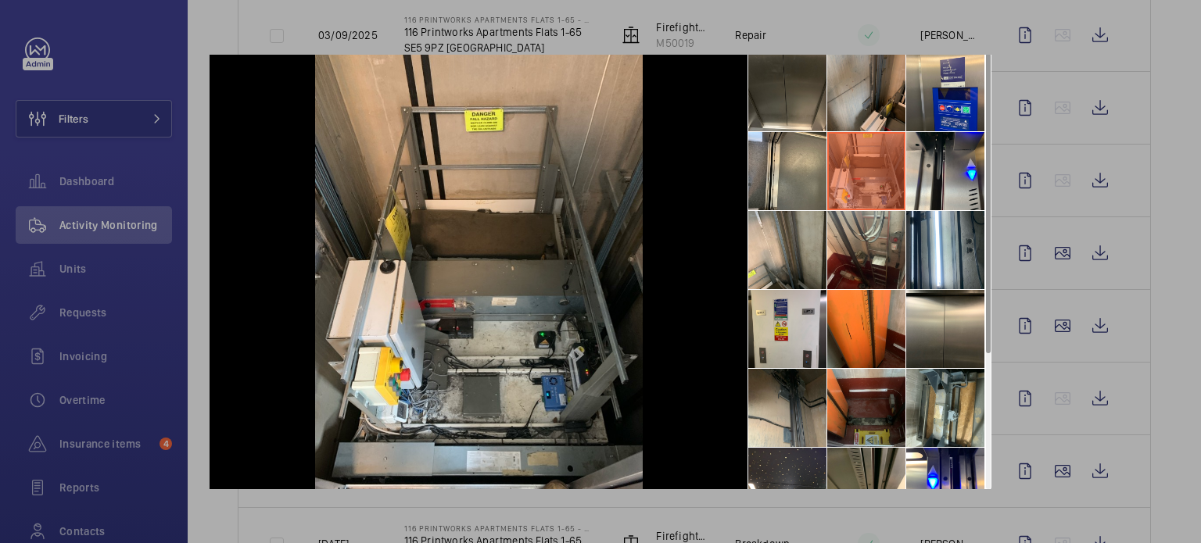
click at [870, 116] on li at bounding box center [866, 92] width 78 height 78
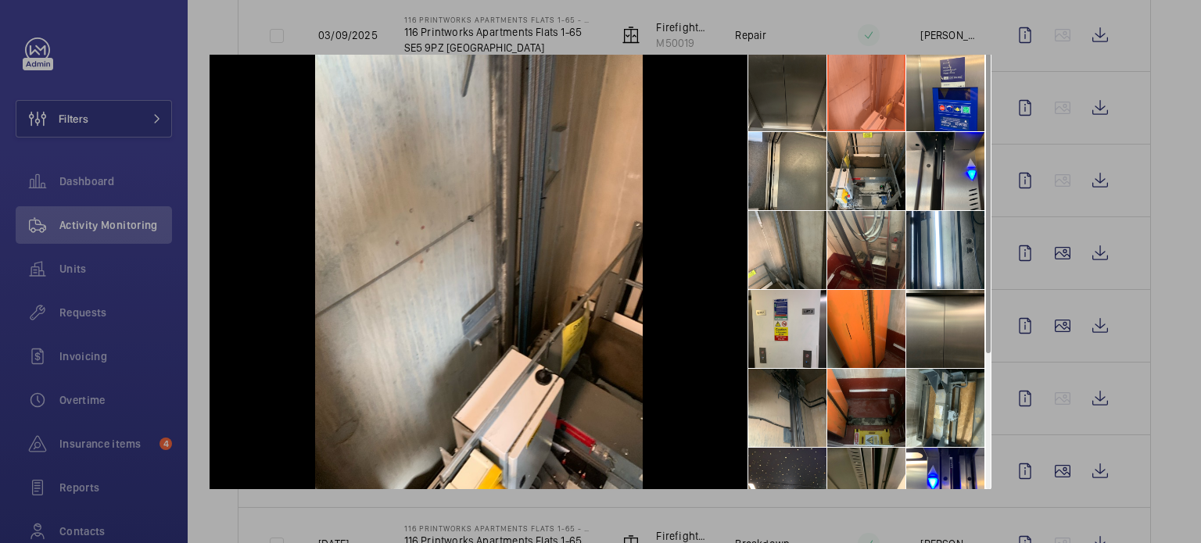
click at [787, 98] on li at bounding box center [787, 92] width 78 height 78
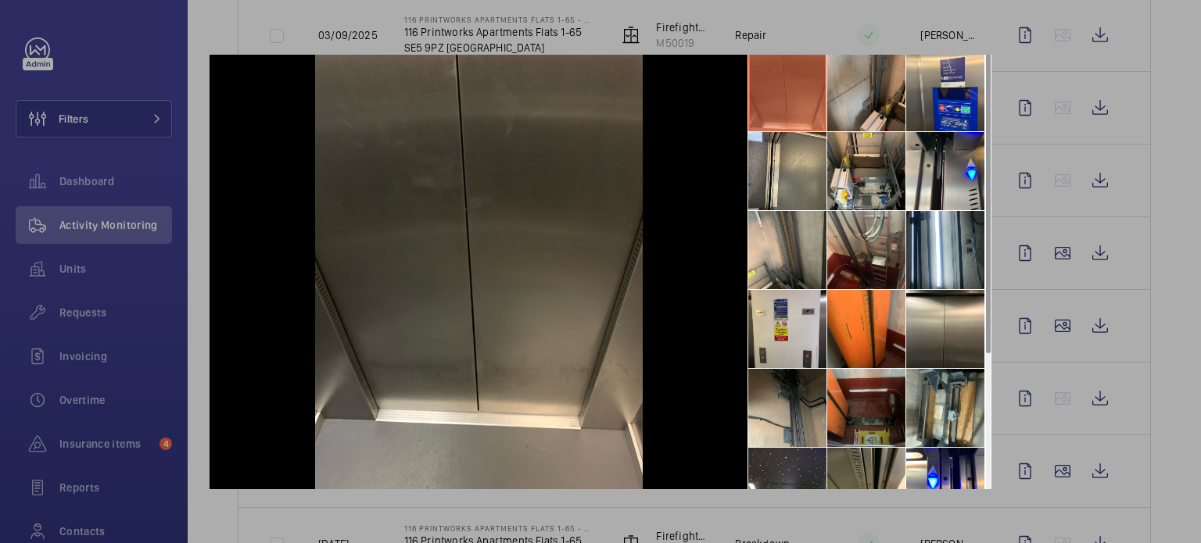
click at [862, 93] on li at bounding box center [866, 92] width 78 height 78
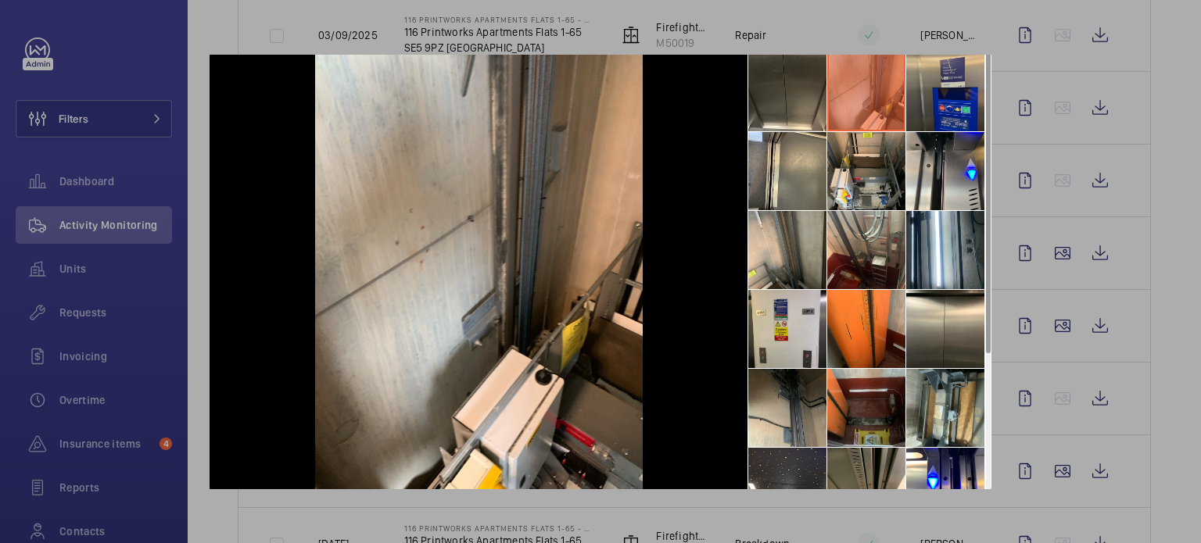
click at [949, 92] on li at bounding box center [945, 92] width 78 height 78
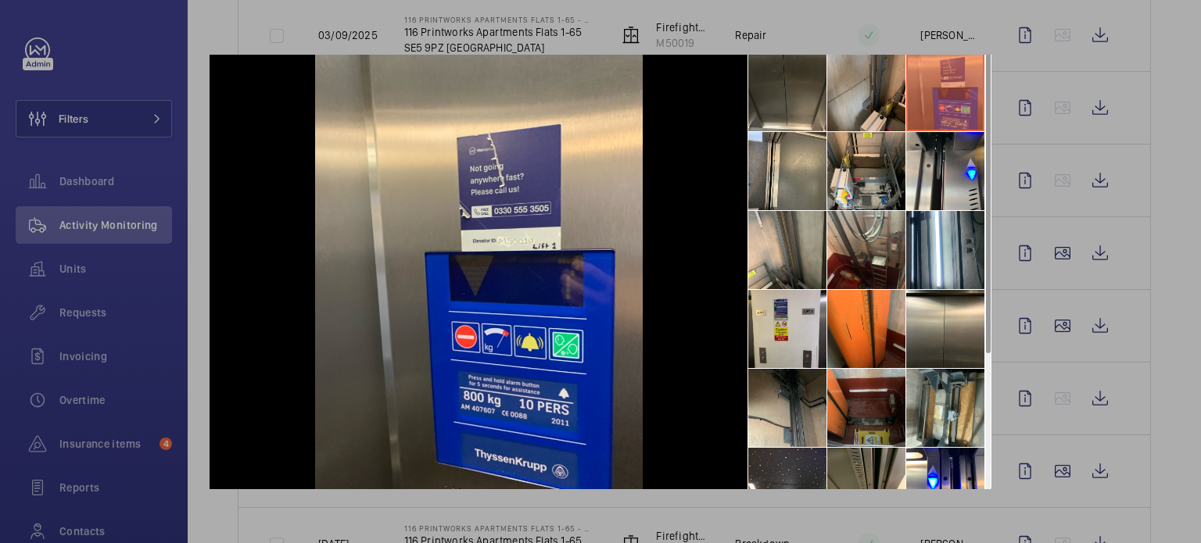
click at [888, 100] on li at bounding box center [866, 92] width 78 height 78
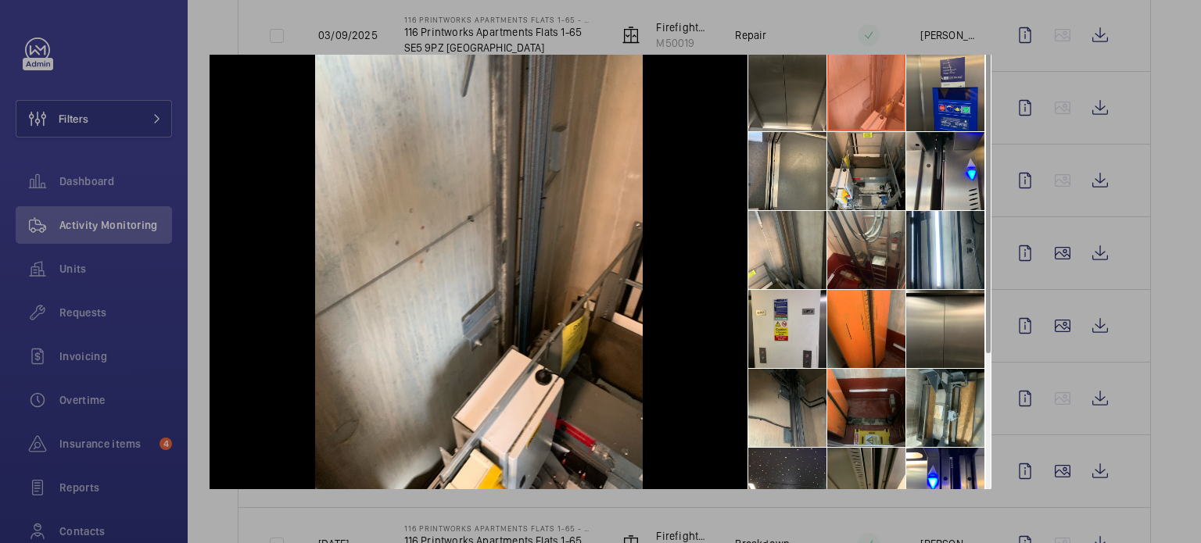
click at [957, 90] on li at bounding box center [945, 92] width 78 height 78
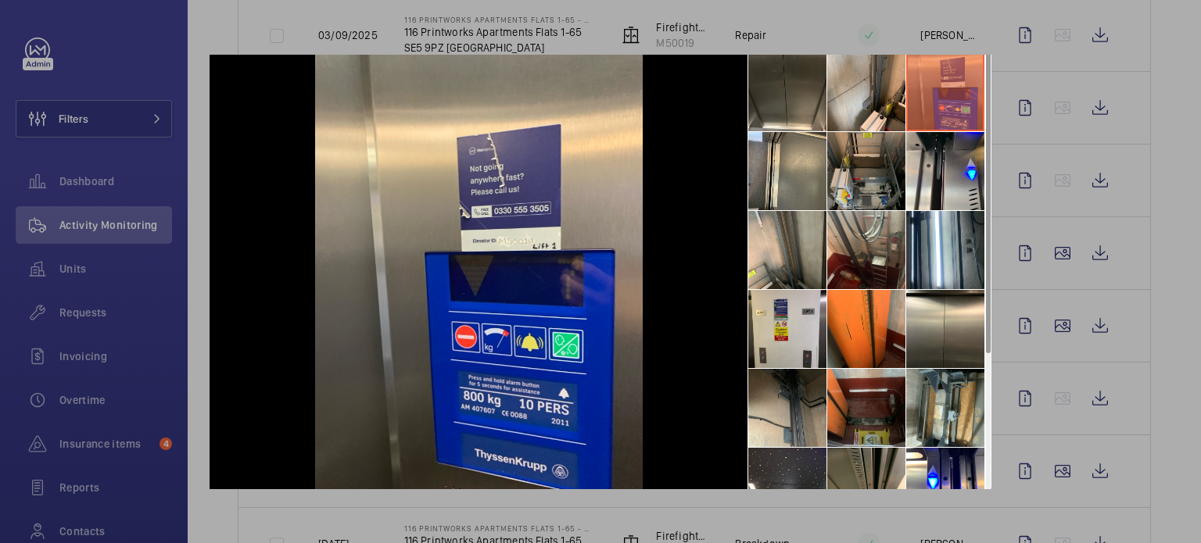
click at [854, 156] on li at bounding box center [866, 171] width 78 height 78
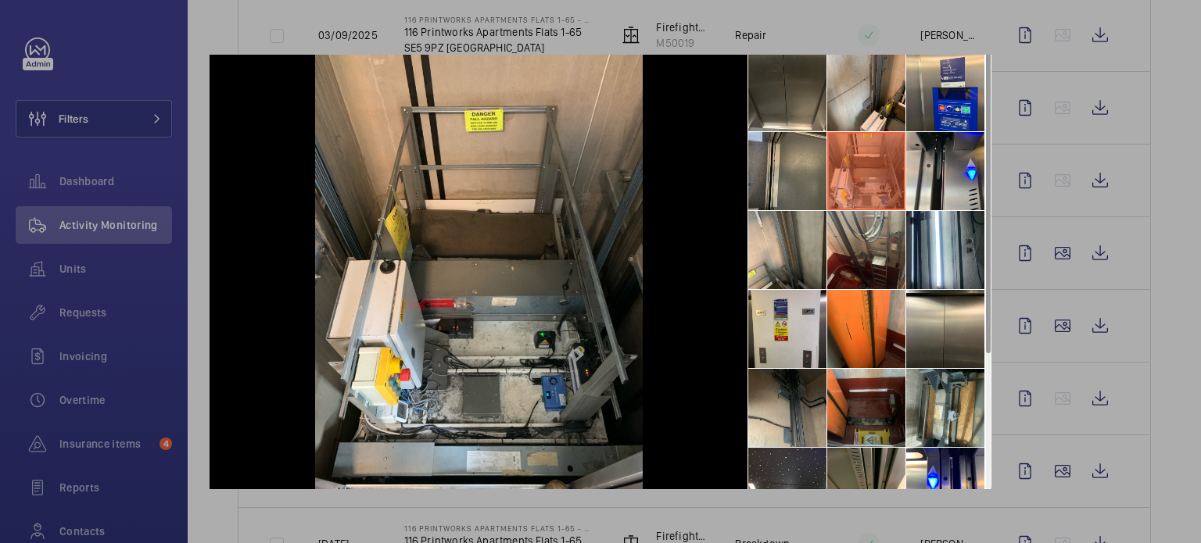
click at [769, 171] on li at bounding box center [787, 171] width 78 height 78
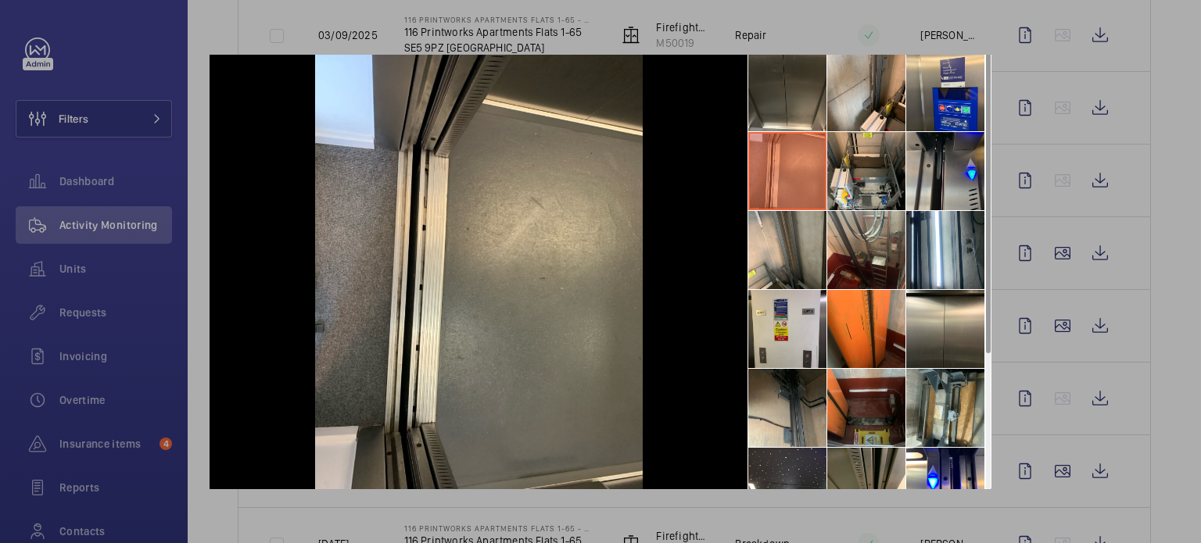
click at [938, 170] on li at bounding box center [945, 171] width 78 height 78
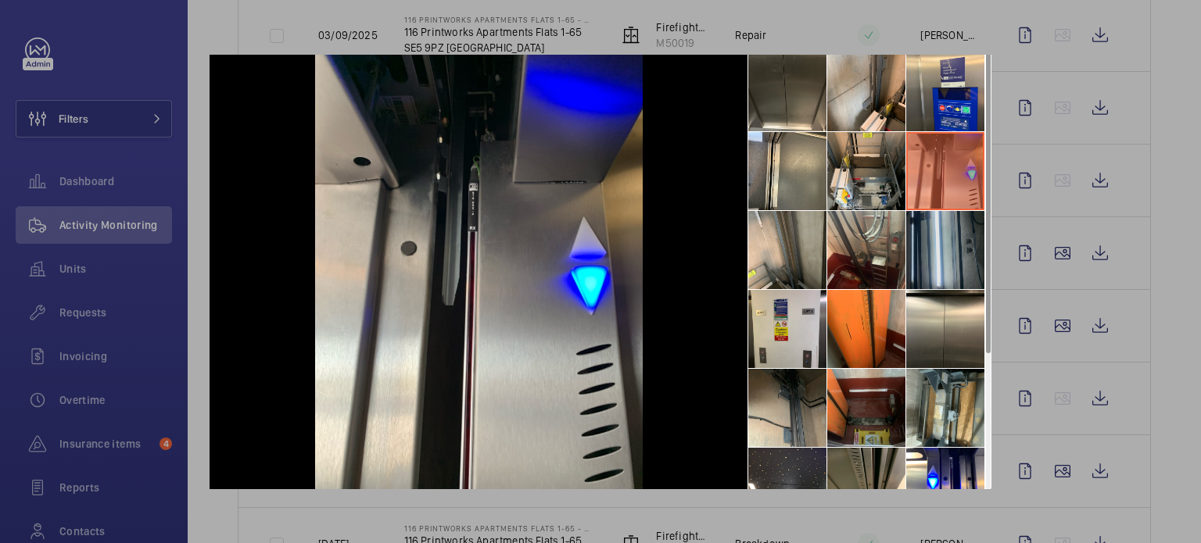
click at [948, 242] on li at bounding box center [945, 250] width 78 height 78
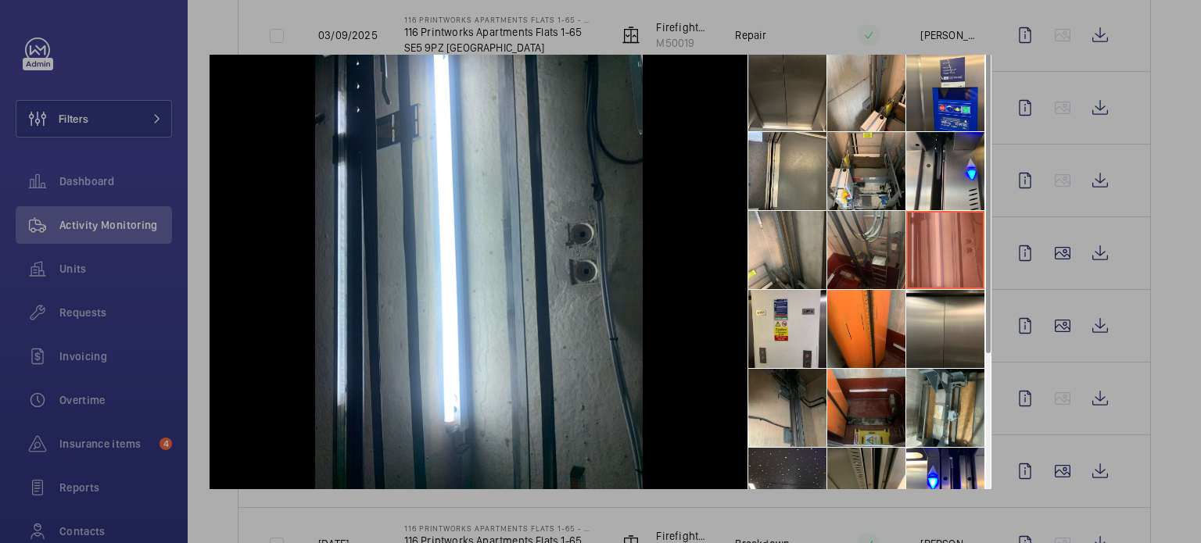
click at [860, 249] on li at bounding box center [866, 250] width 78 height 78
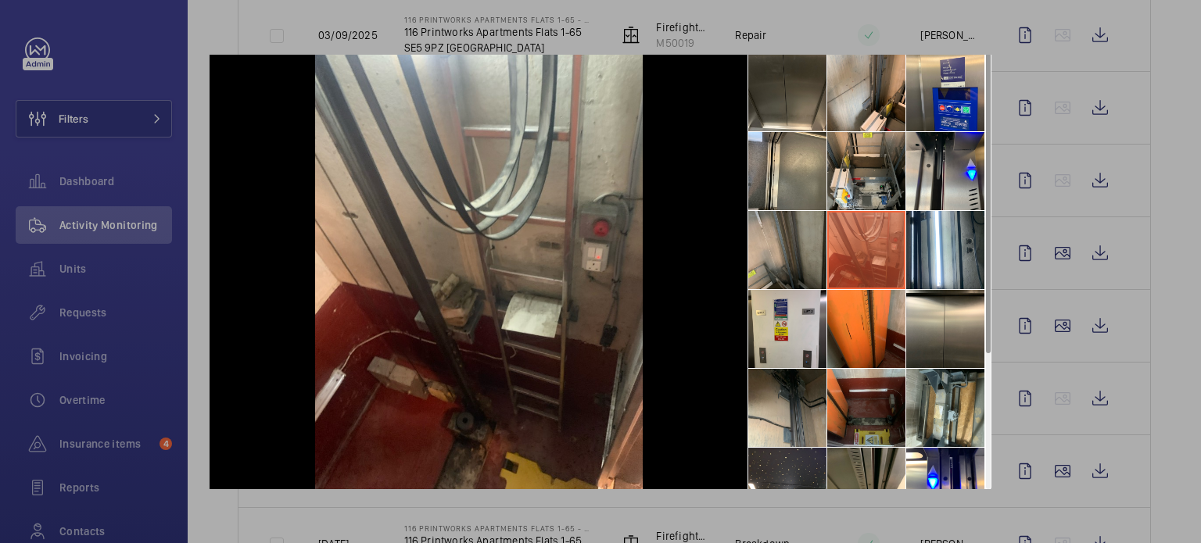
click at [766, 255] on li at bounding box center [787, 250] width 78 height 78
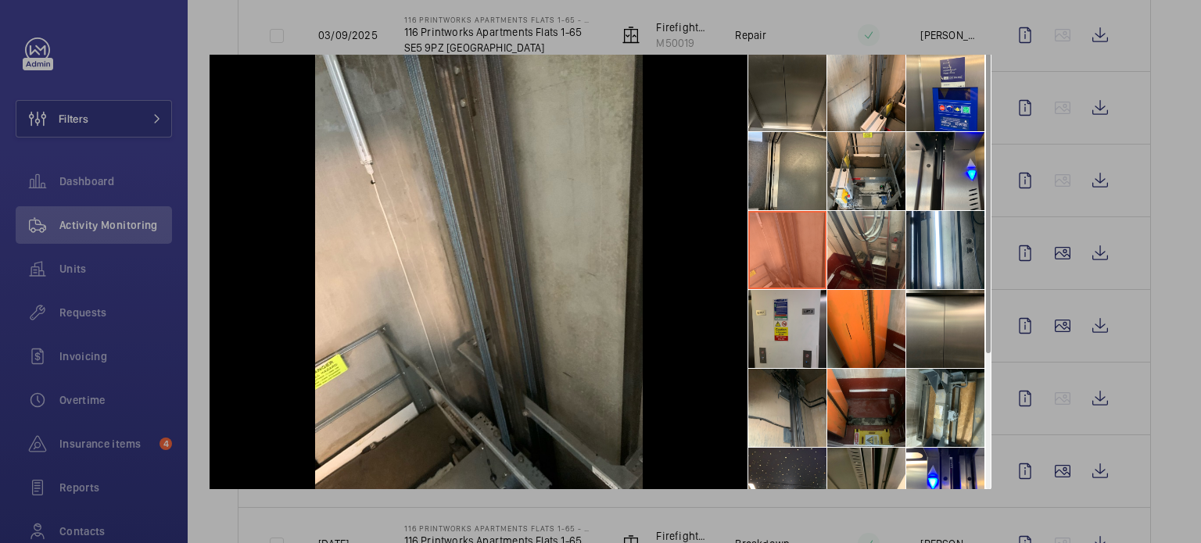
click at [780, 309] on li at bounding box center [787, 329] width 78 height 78
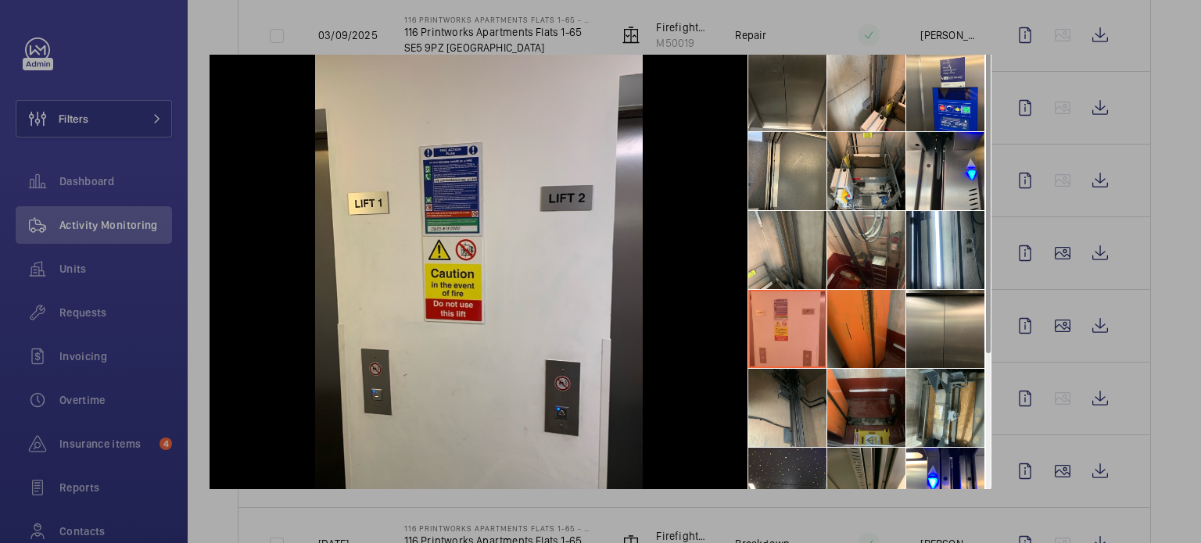
click at [827, 334] on li at bounding box center [866, 329] width 78 height 78
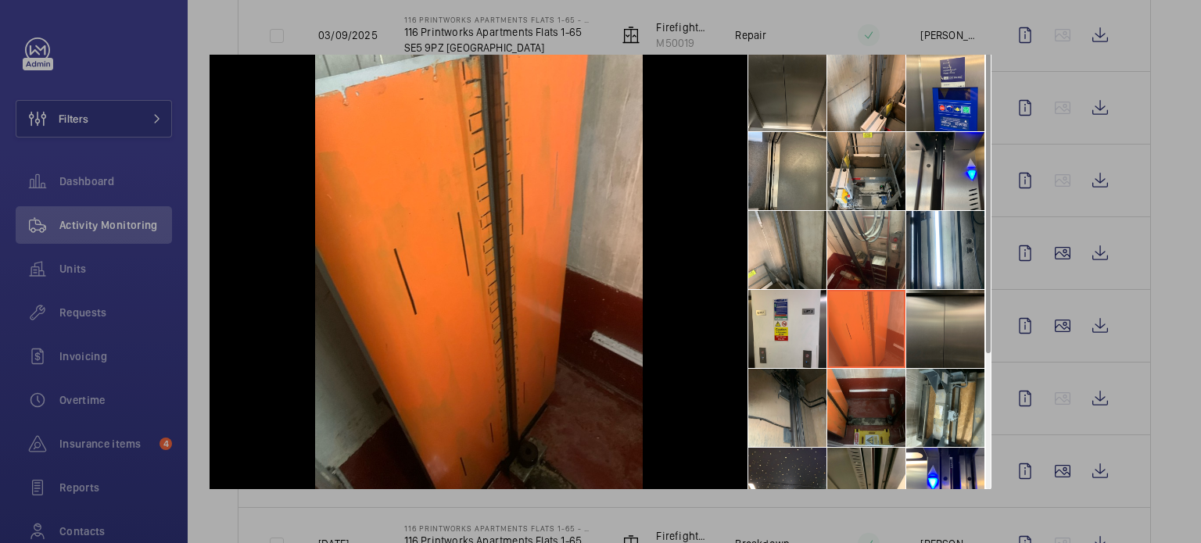
click at [935, 325] on li at bounding box center [945, 329] width 78 height 78
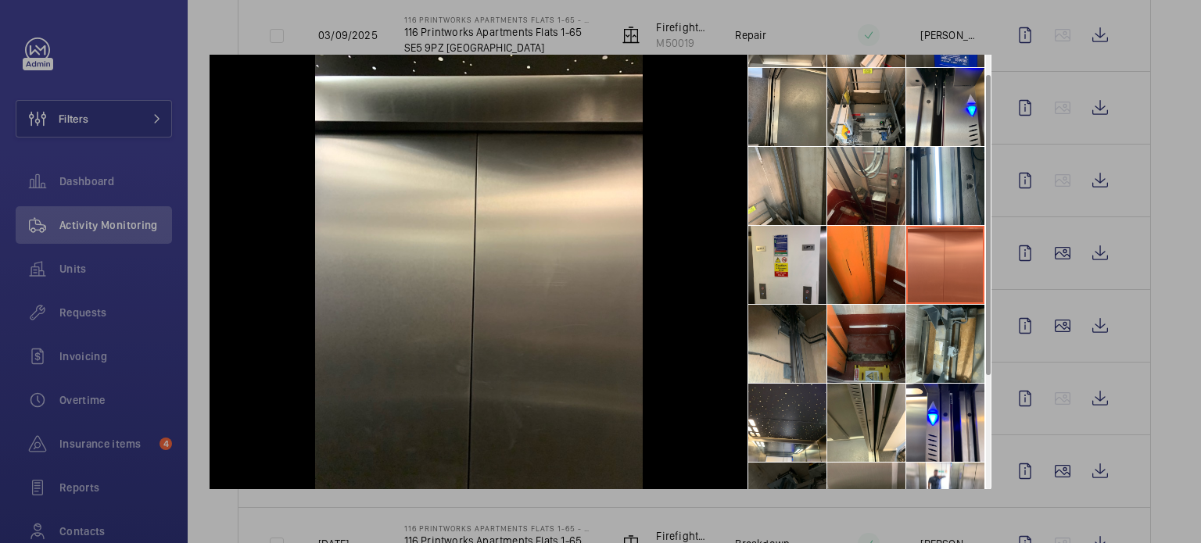
scroll to position [156, 0]
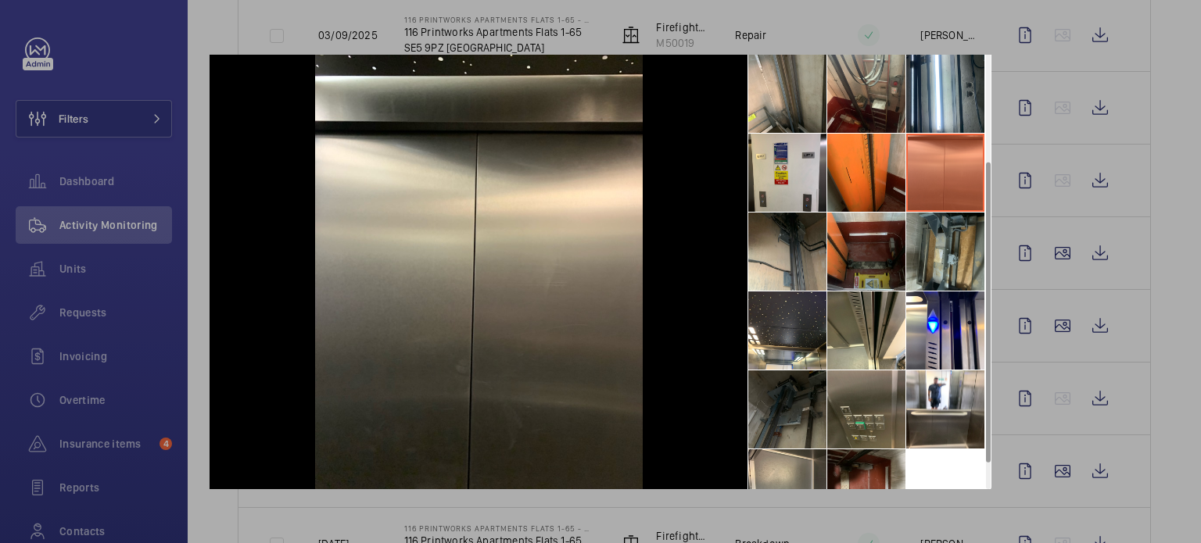
click at [916, 262] on li at bounding box center [945, 252] width 78 height 78
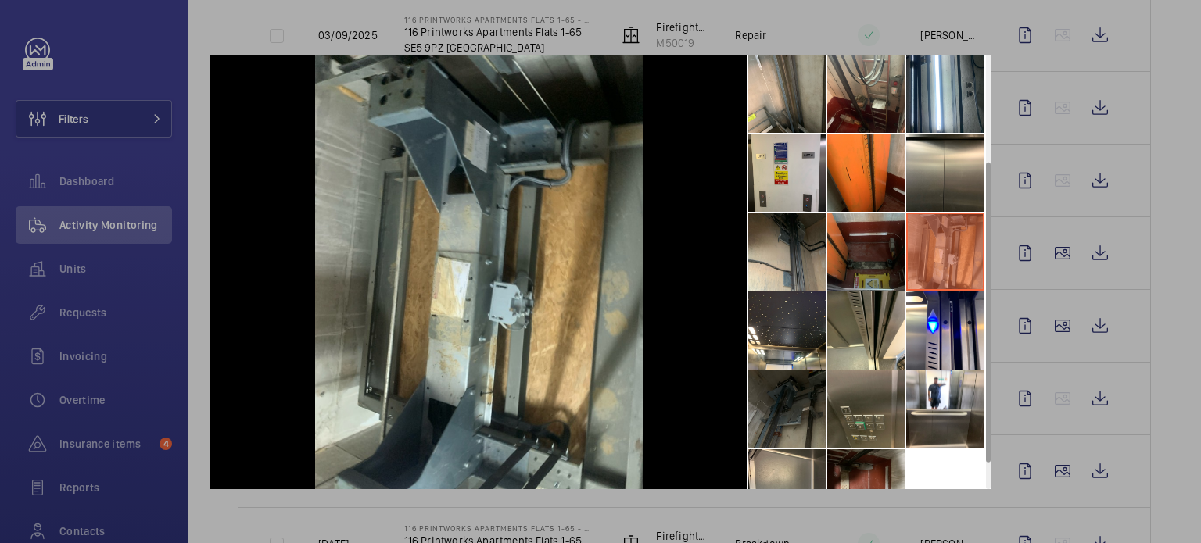
click at [883, 265] on li at bounding box center [866, 252] width 78 height 78
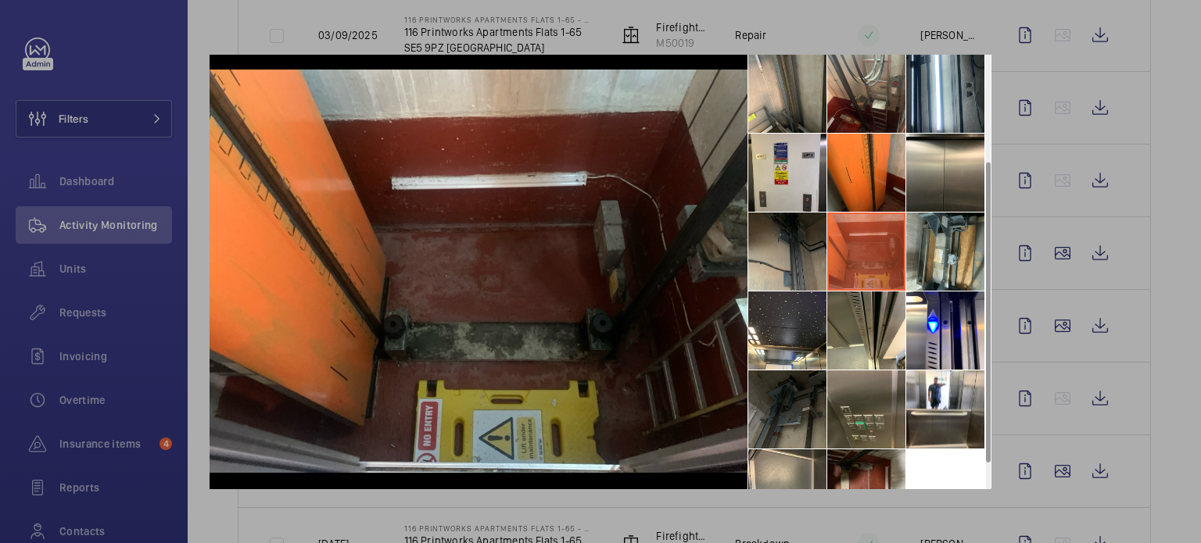
click at [817, 267] on li at bounding box center [787, 252] width 78 height 78
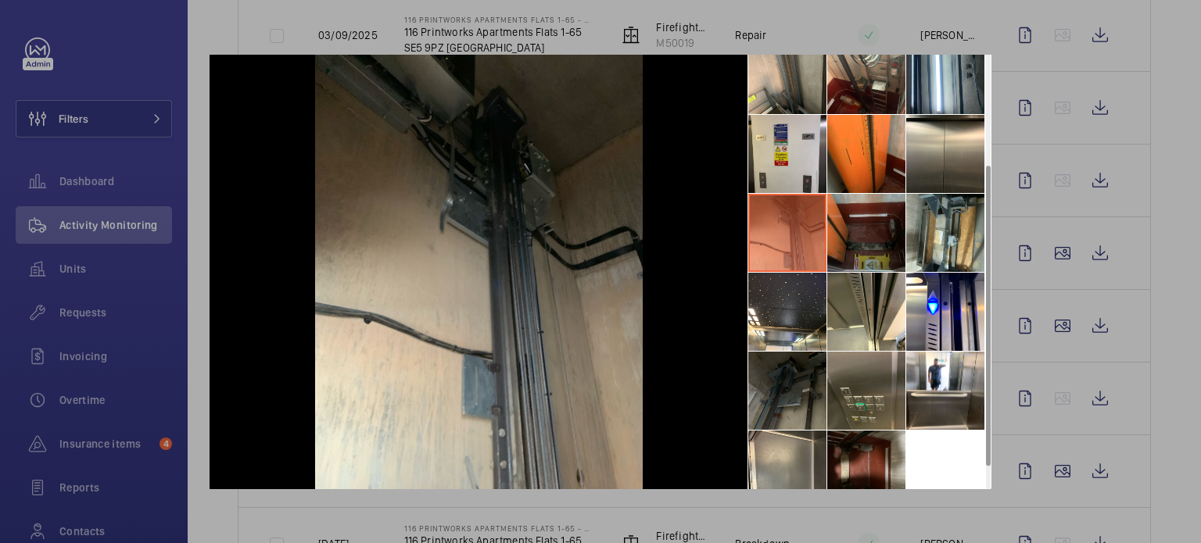
scroll to position [194, 0]
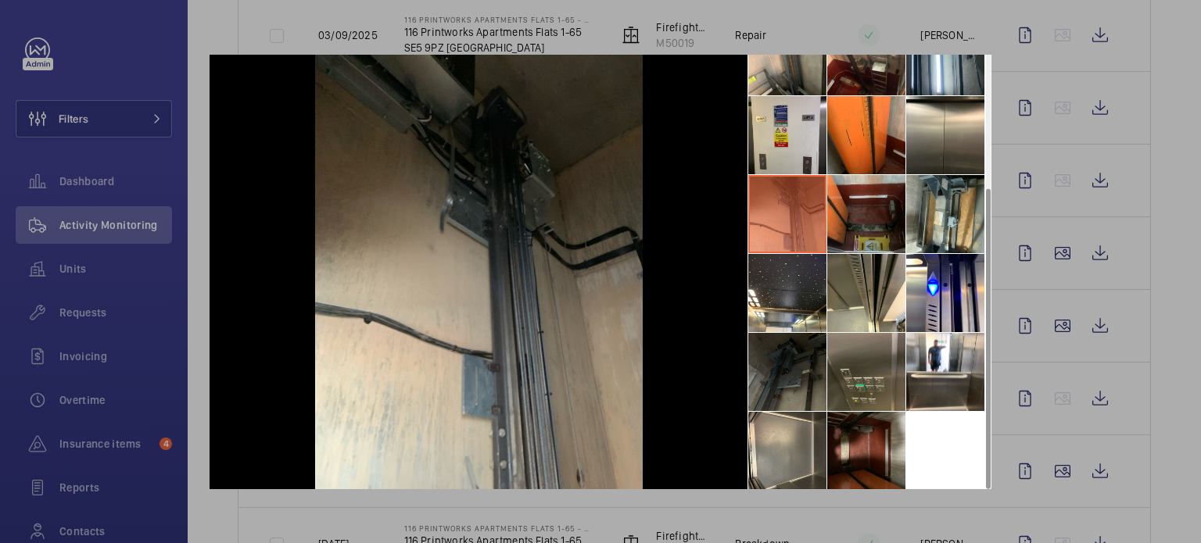
click at [788, 358] on li at bounding box center [787, 372] width 78 height 78
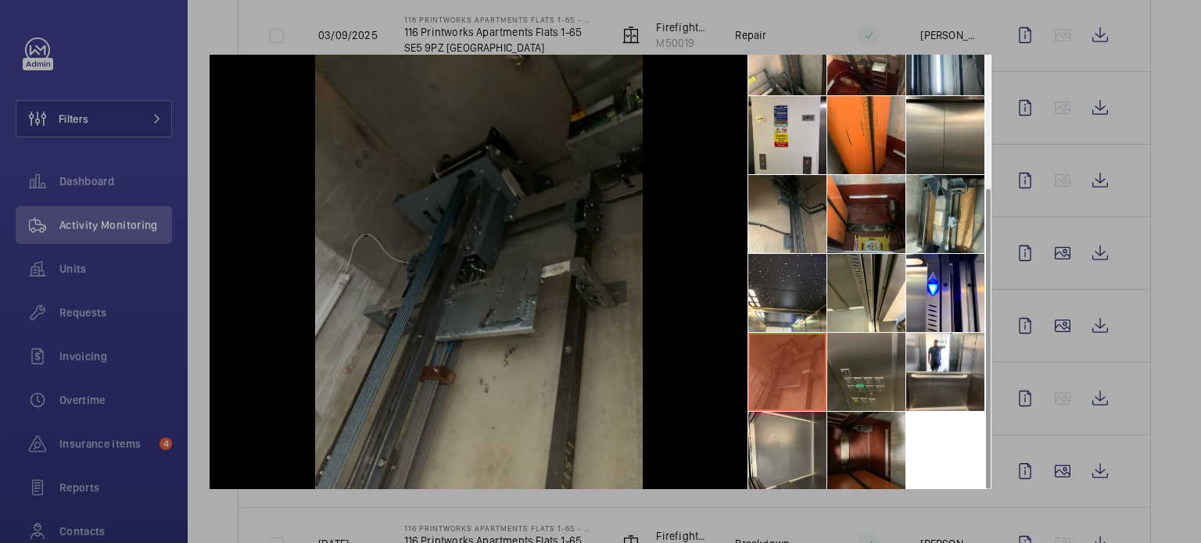
click at [849, 364] on li at bounding box center [866, 372] width 78 height 78
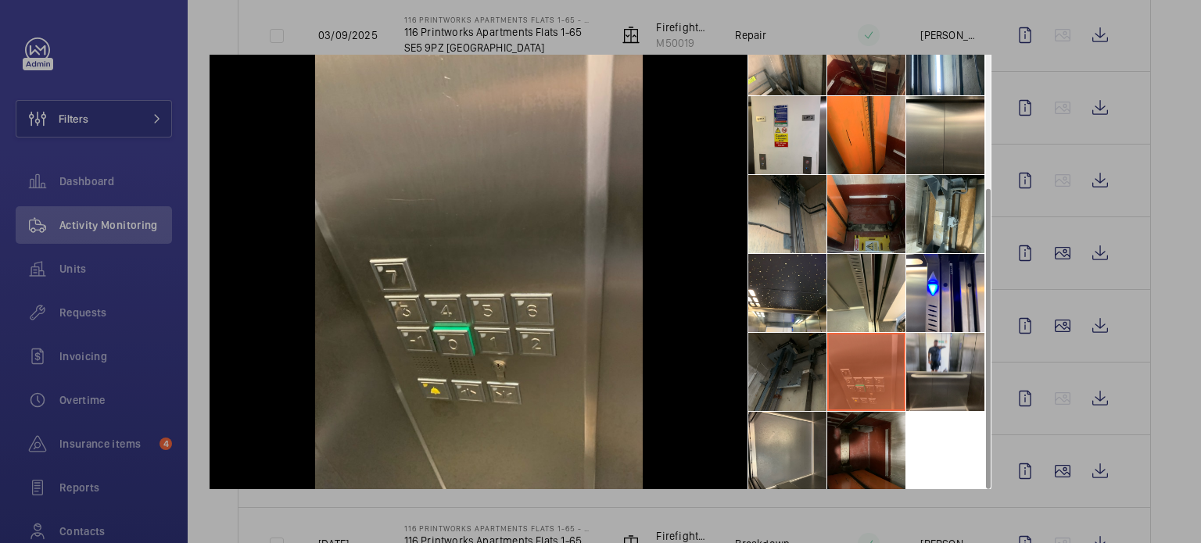
click at [906, 360] on li at bounding box center [945, 372] width 78 height 78
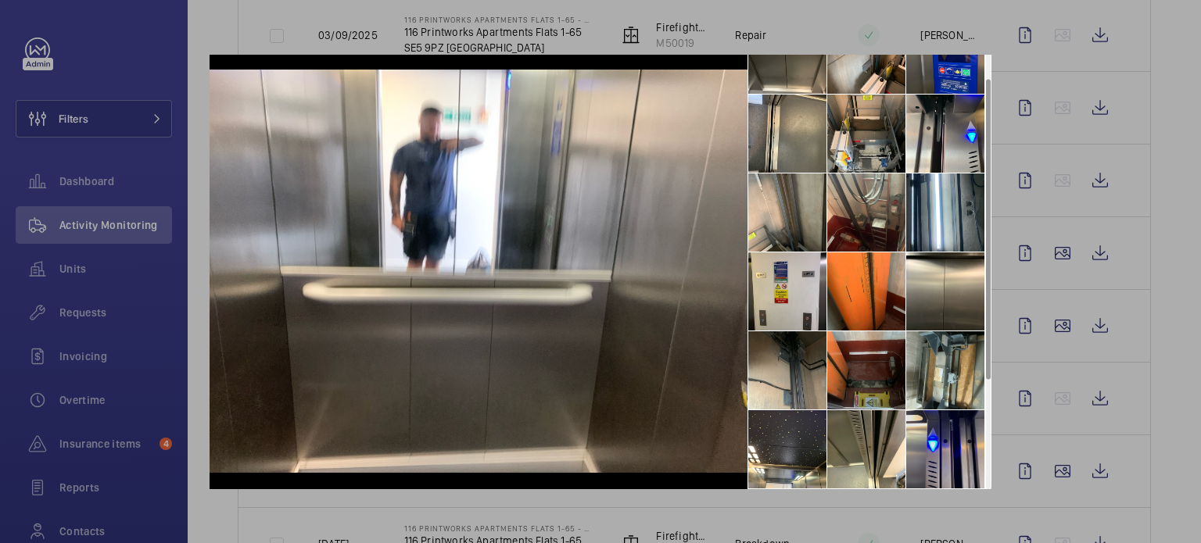
scroll to position [0, 0]
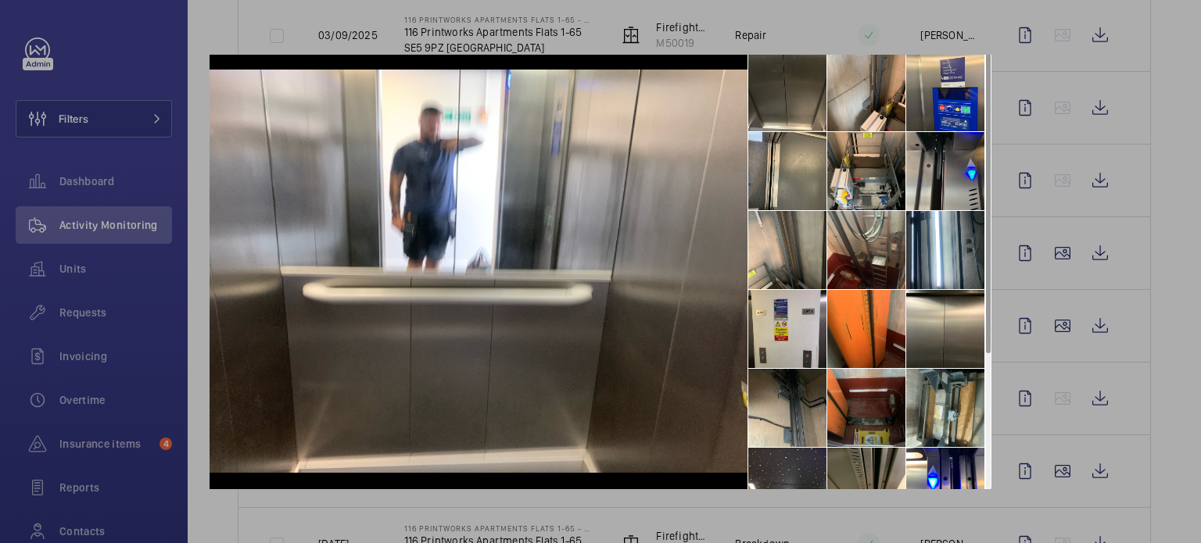
click at [927, 163] on li at bounding box center [945, 171] width 78 height 78
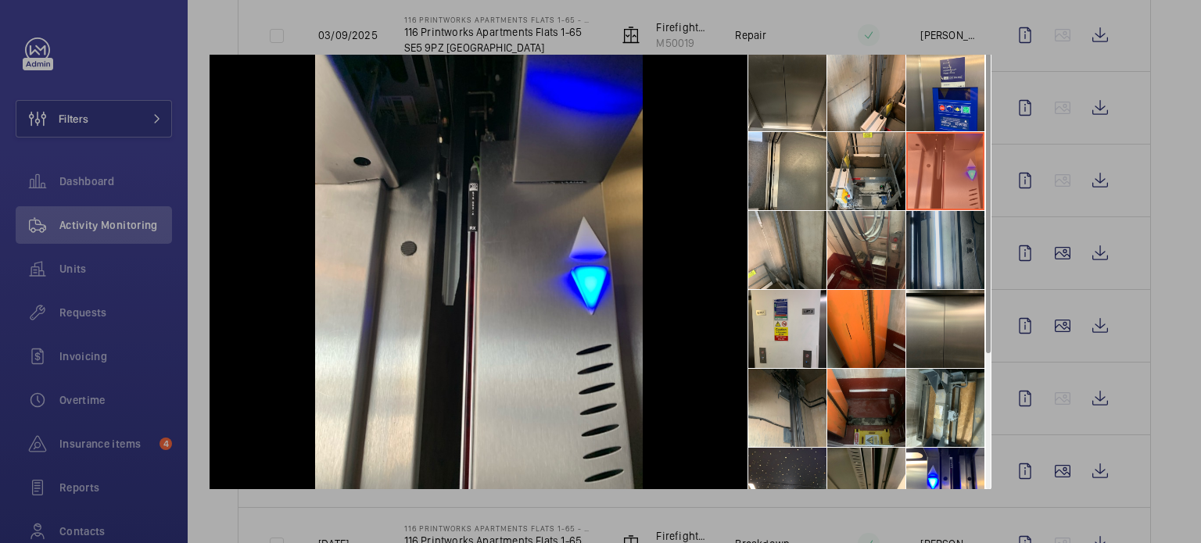
click at [926, 264] on li at bounding box center [945, 250] width 78 height 78
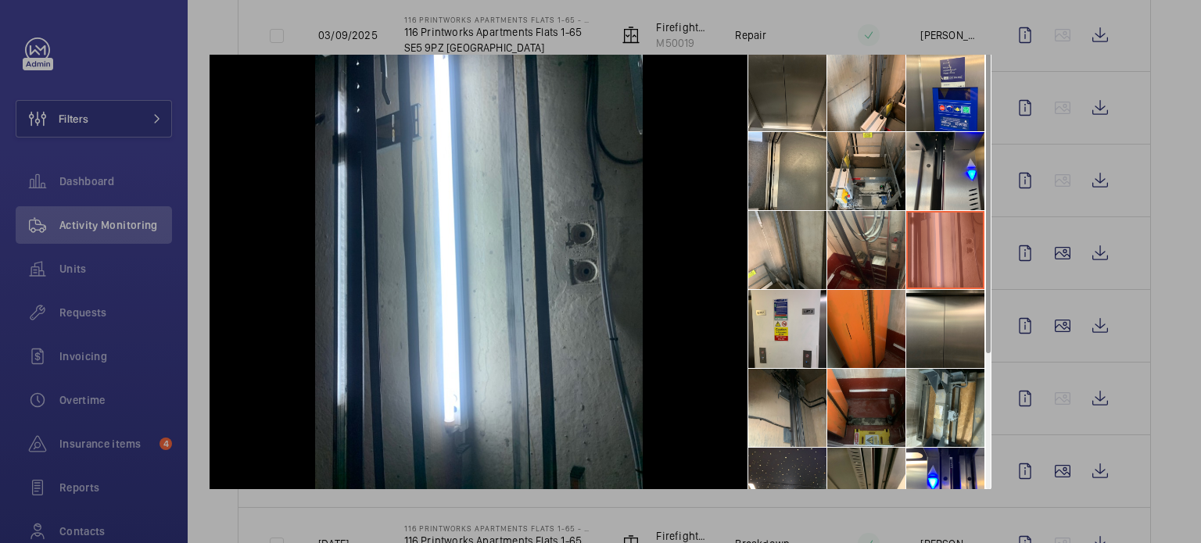
click at [844, 321] on li at bounding box center [866, 329] width 78 height 78
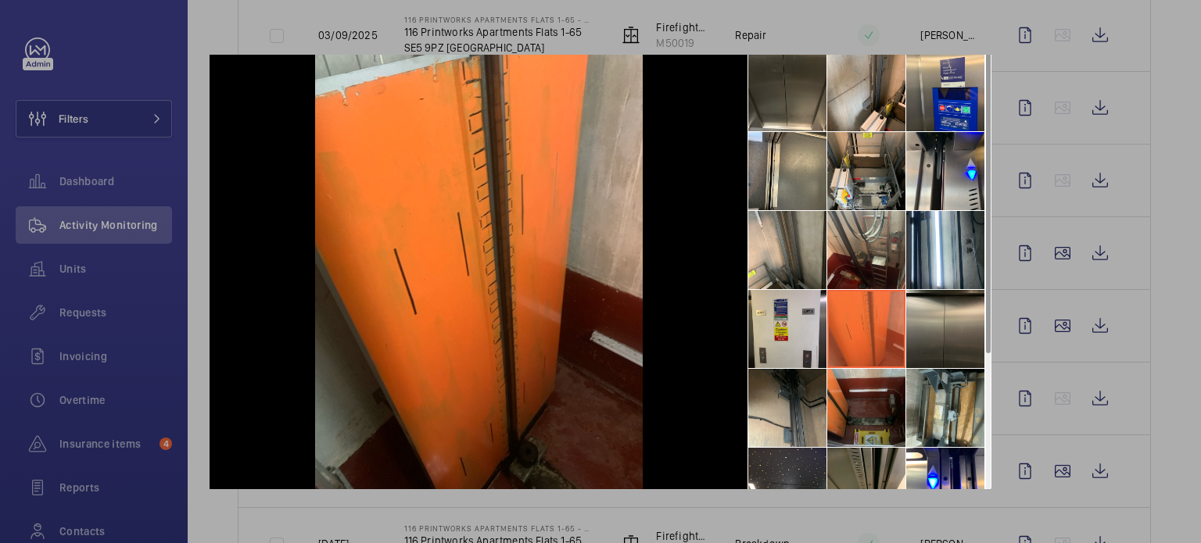
click at [953, 338] on li at bounding box center [945, 329] width 78 height 78
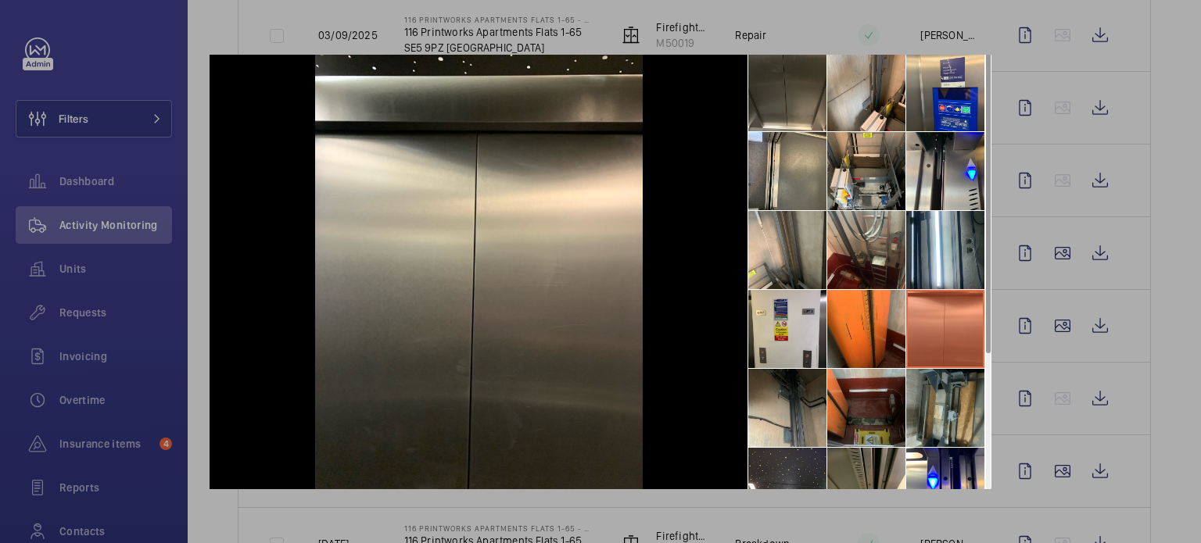
click at [934, 407] on li at bounding box center [945, 408] width 78 height 78
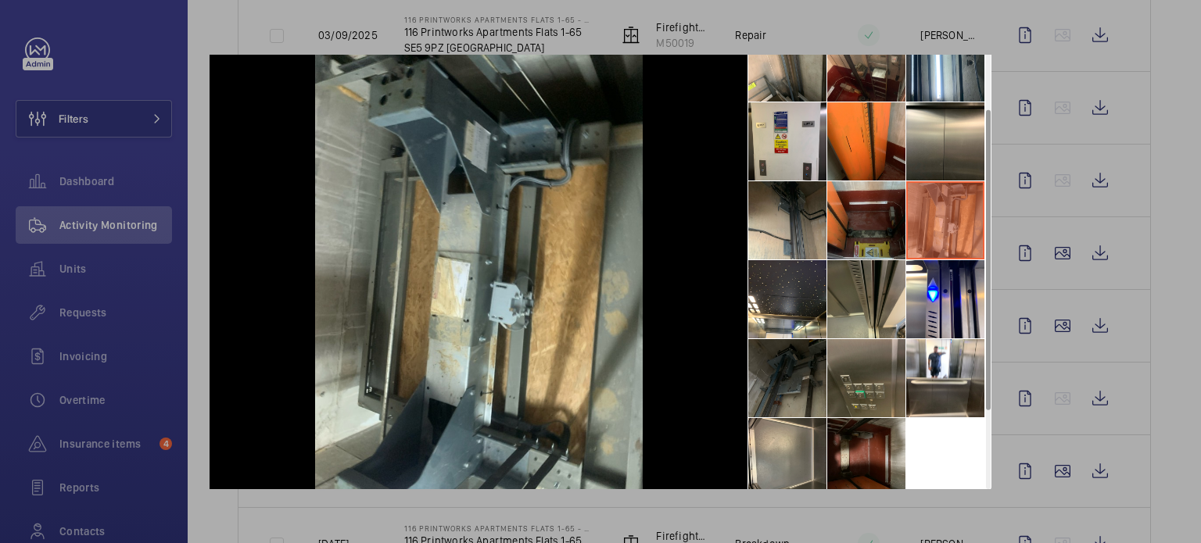
scroll to position [194, 0]
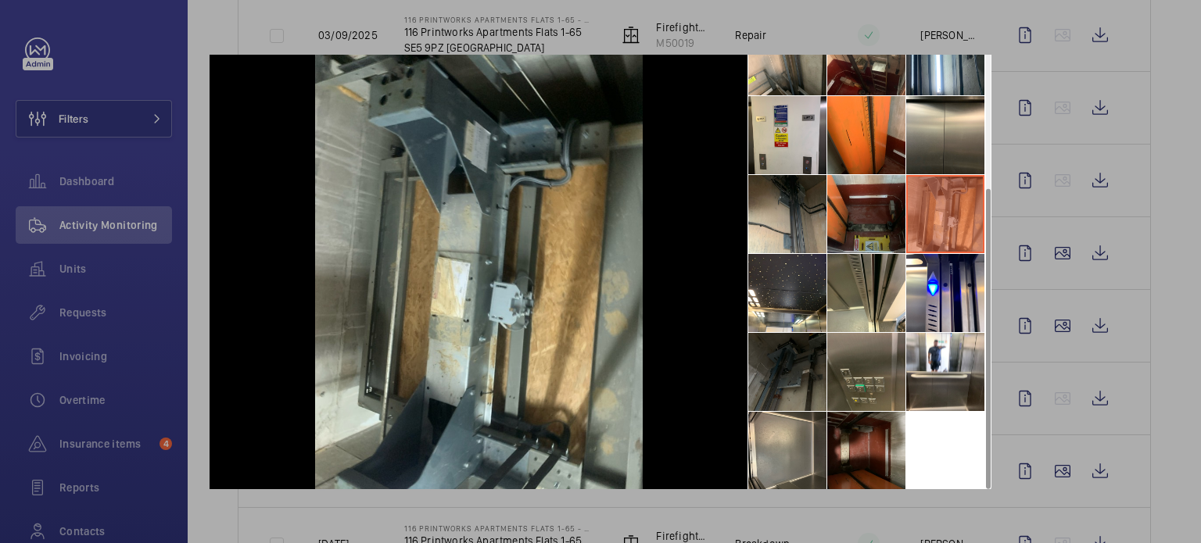
click at [768, 368] on li at bounding box center [787, 372] width 78 height 78
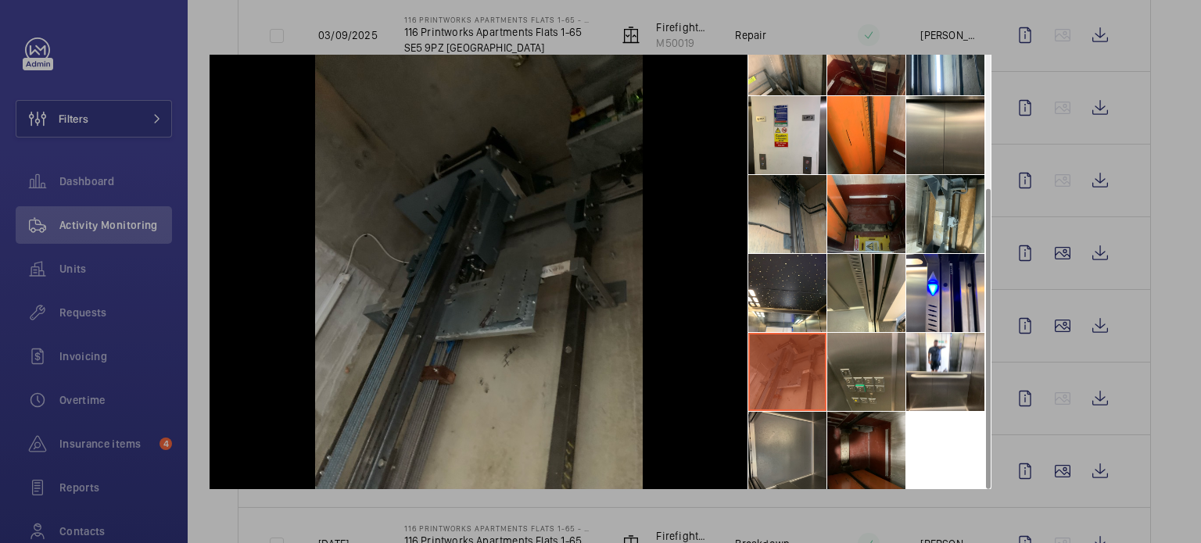
click at [777, 429] on li at bounding box center [787, 451] width 78 height 78
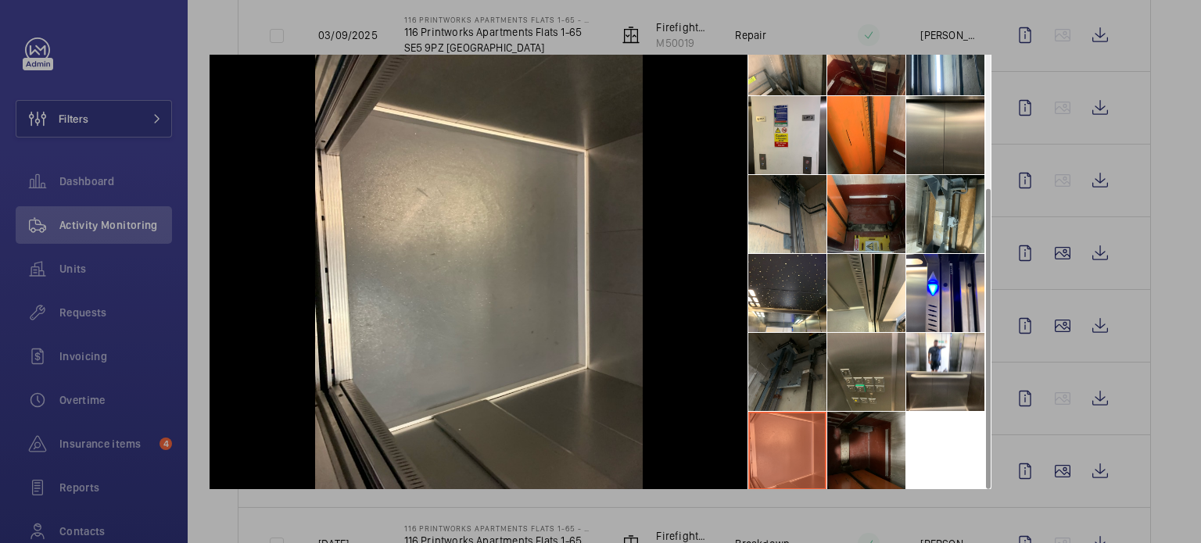
click at [857, 432] on li at bounding box center [866, 451] width 78 height 78
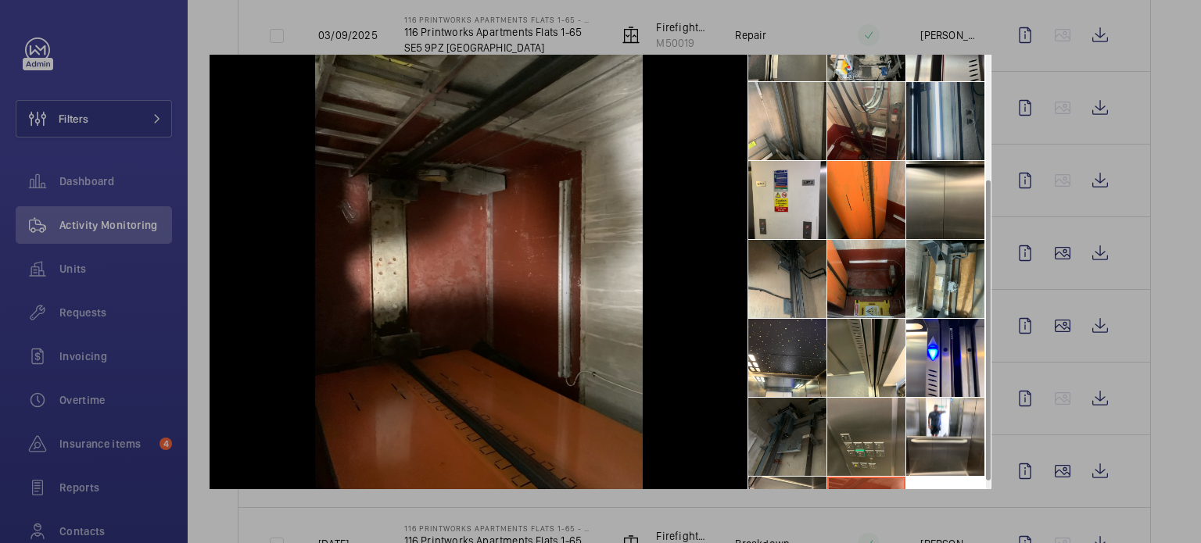
scroll to position [38, 0]
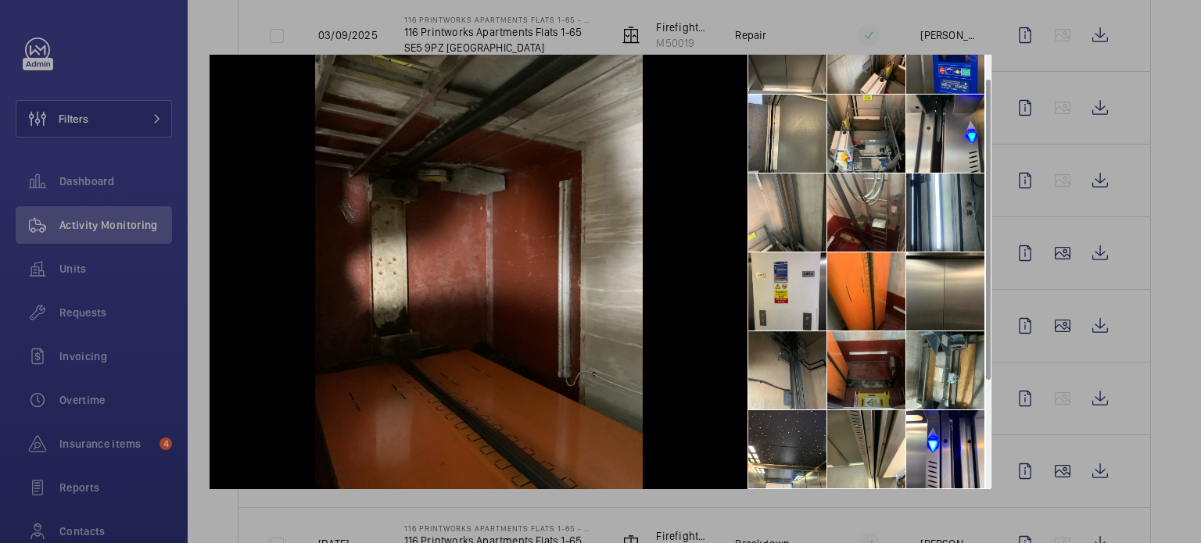
click at [1021, 223] on div at bounding box center [600, 271] width 1201 height 543
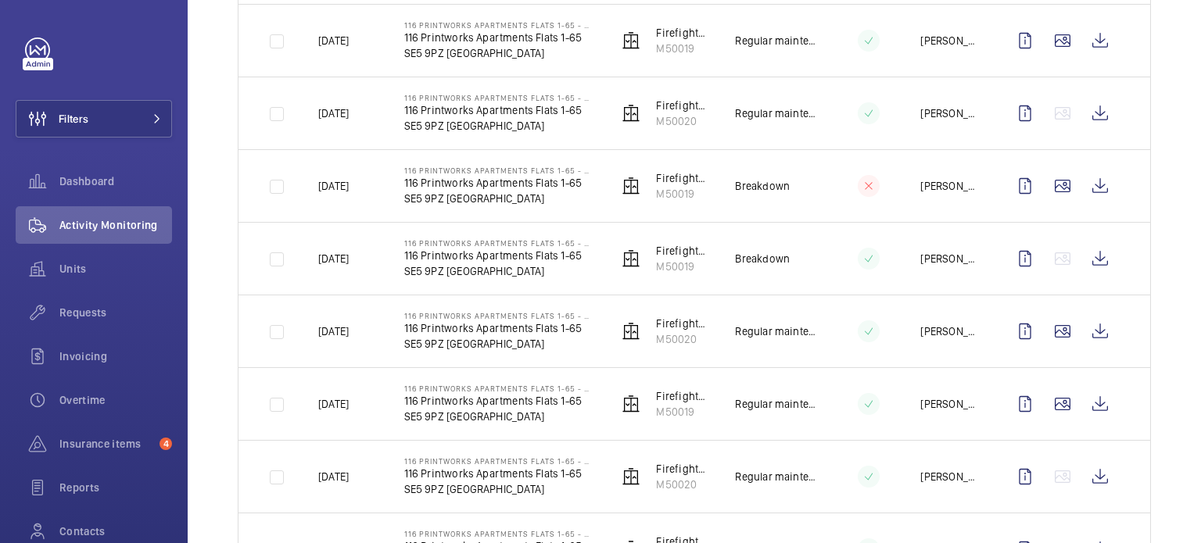
scroll to position [1564, 0]
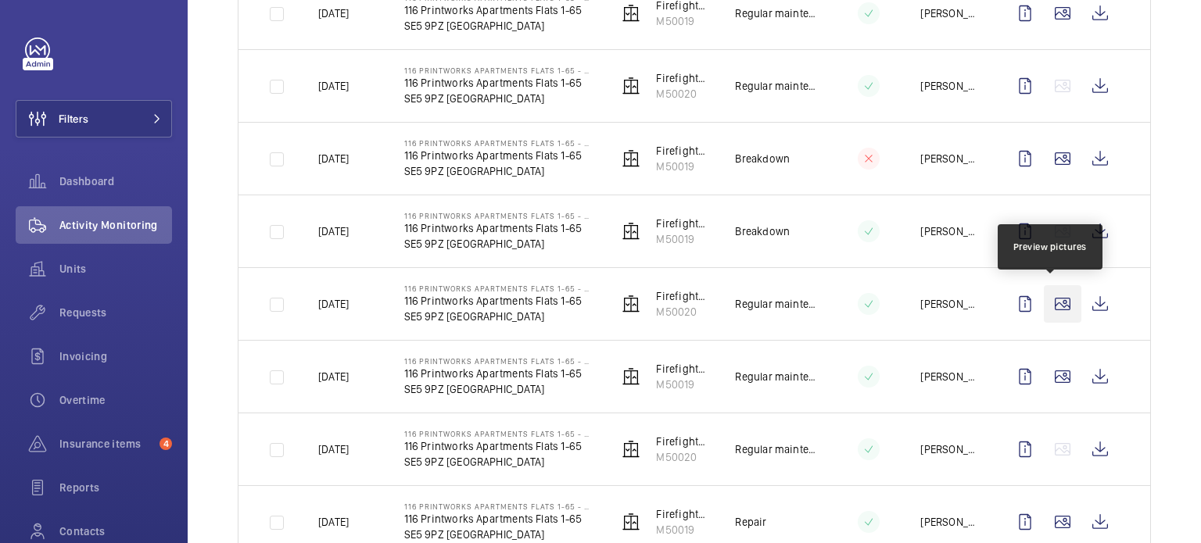
click at [1054, 296] on wm-front-icon-button at bounding box center [1063, 304] width 38 height 38
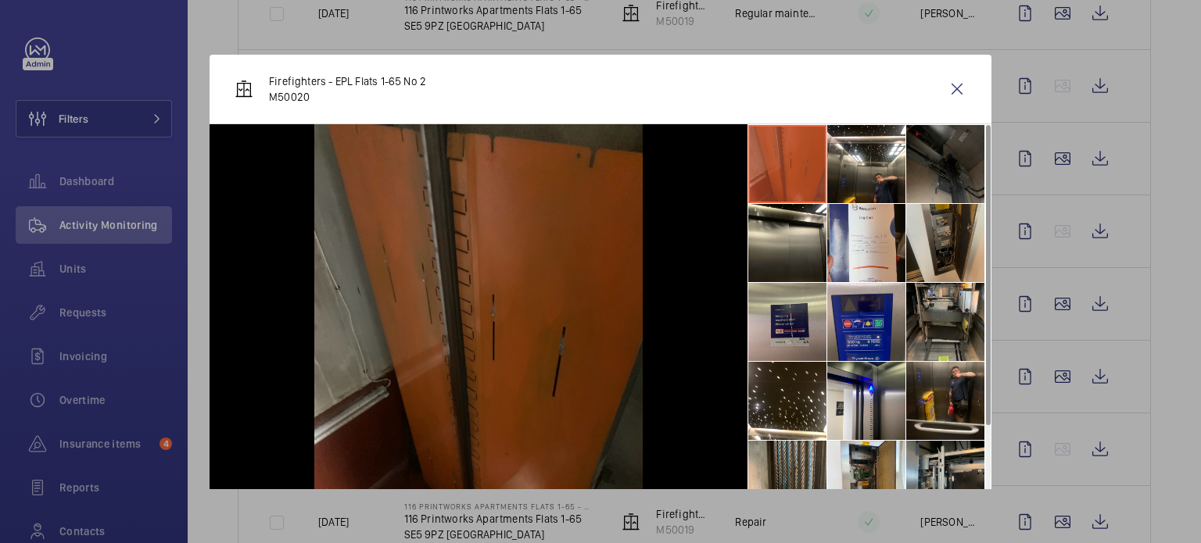
click at [938, 249] on li at bounding box center [945, 243] width 78 height 78
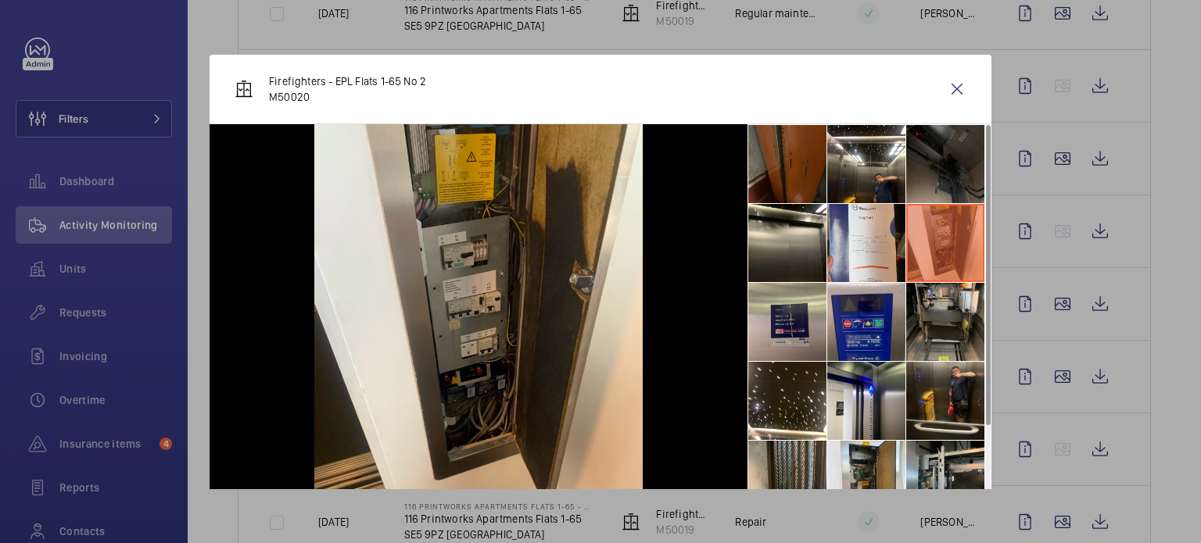
click at [940, 163] on li at bounding box center [945, 164] width 78 height 78
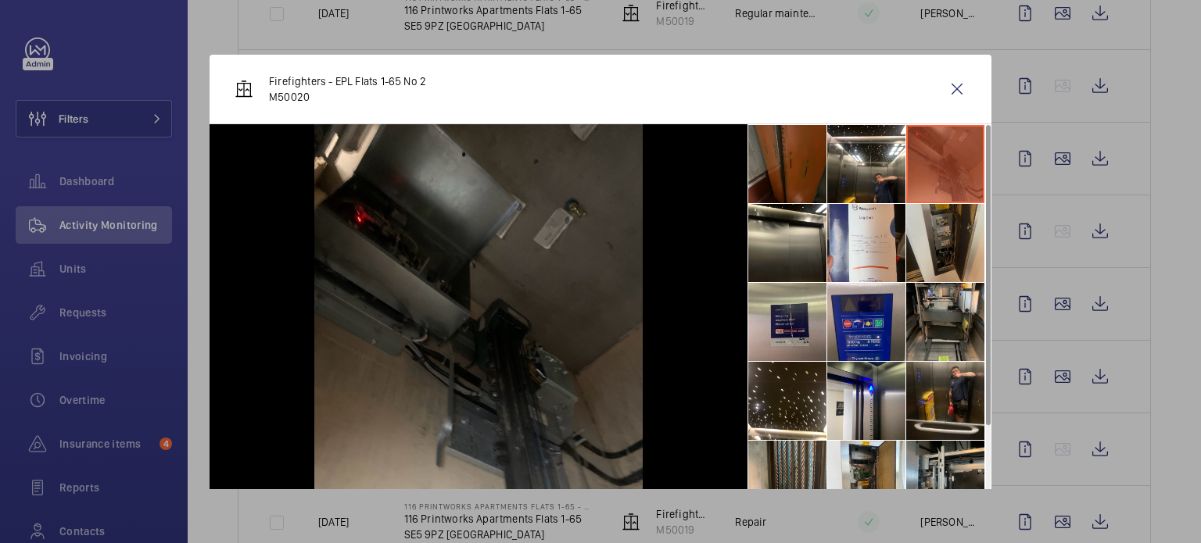
click at [944, 253] on li at bounding box center [945, 243] width 78 height 78
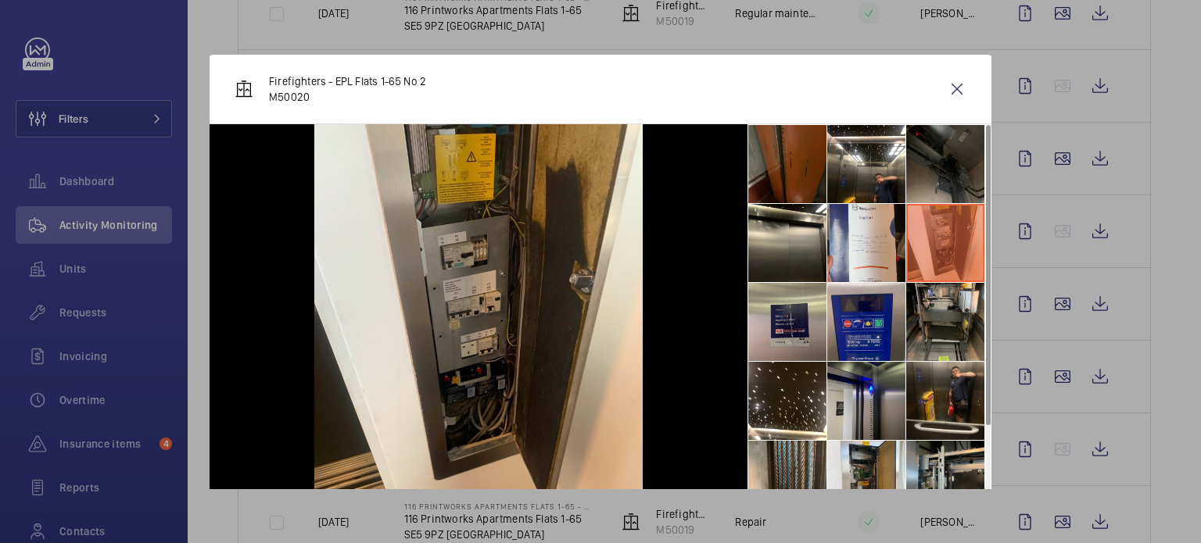
click at [869, 396] on li at bounding box center [866, 401] width 78 height 78
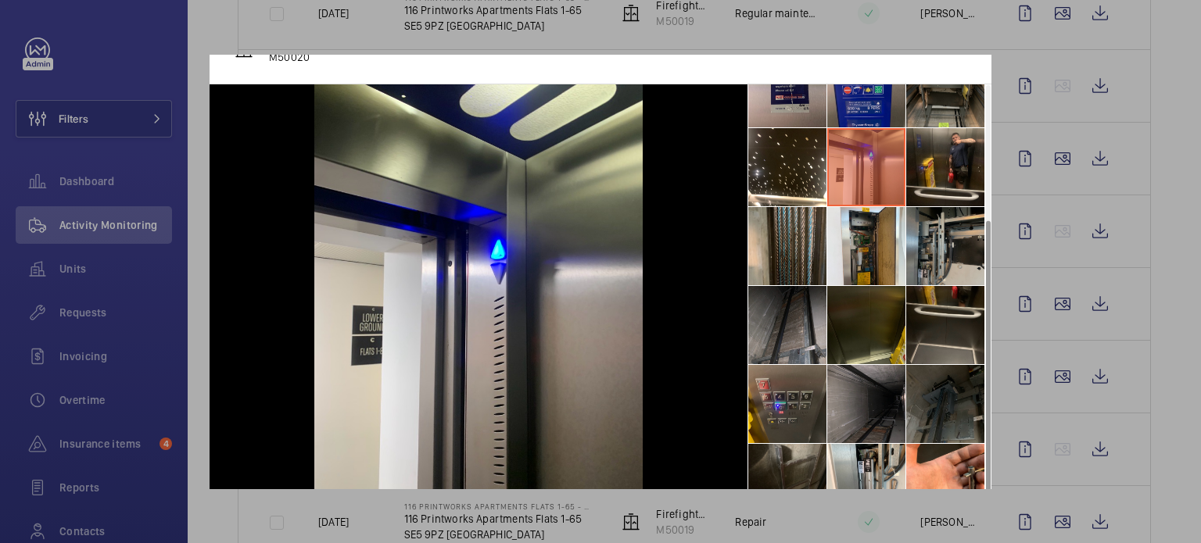
scroll to position [72, 0]
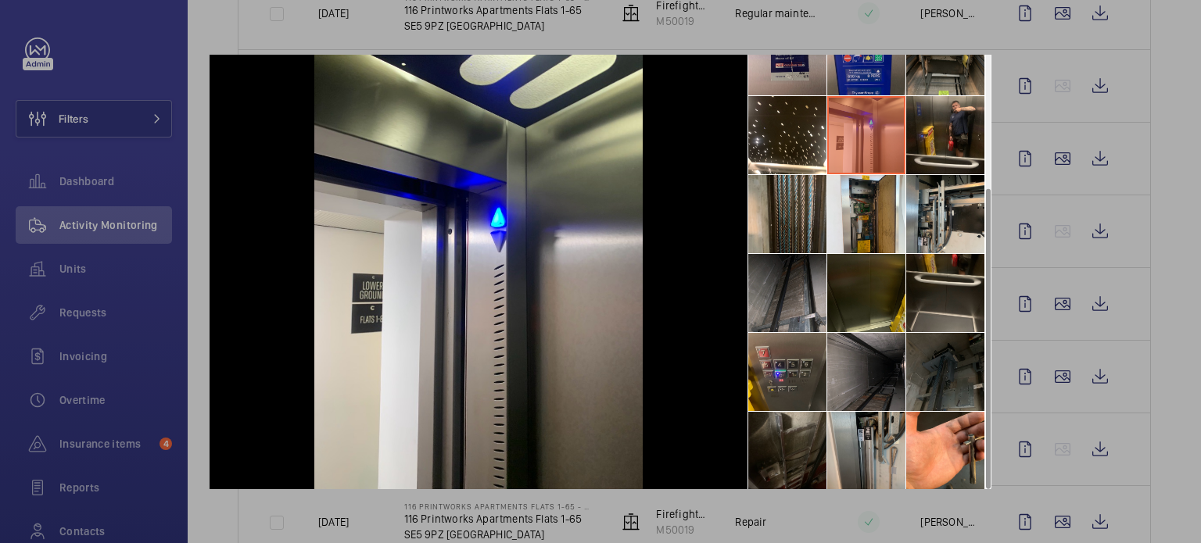
click at [865, 437] on li at bounding box center [866, 451] width 78 height 78
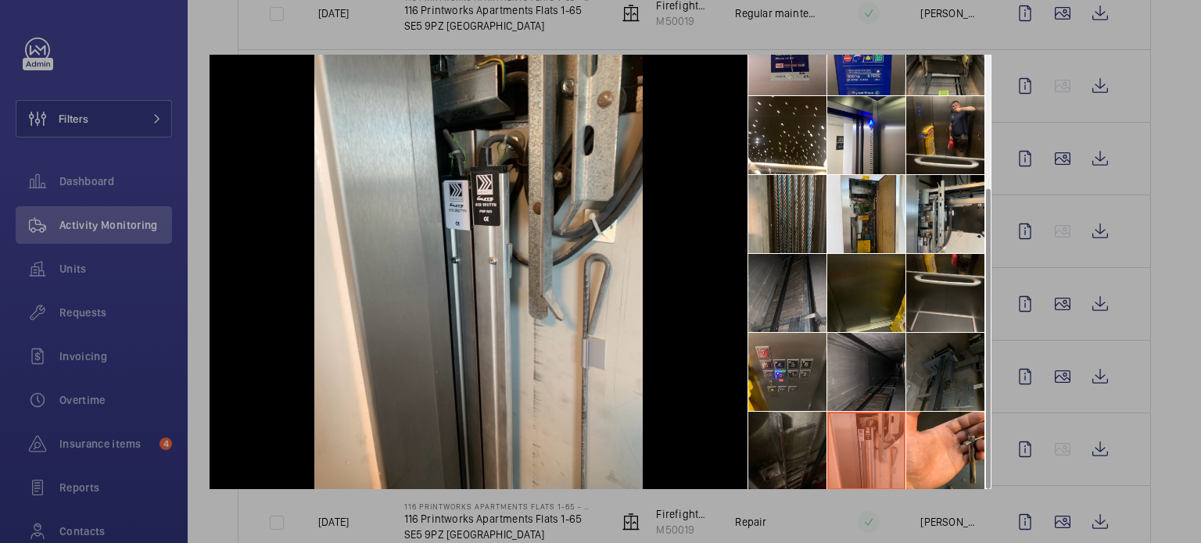
click at [791, 443] on li at bounding box center [787, 451] width 78 height 78
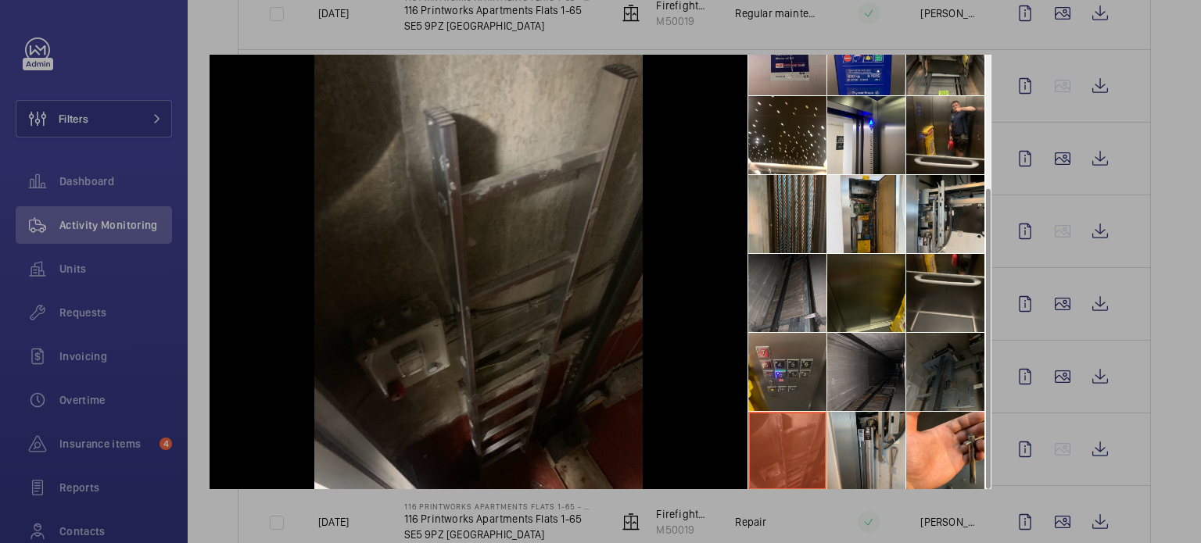
click at [835, 440] on li at bounding box center [866, 451] width 78 height 78
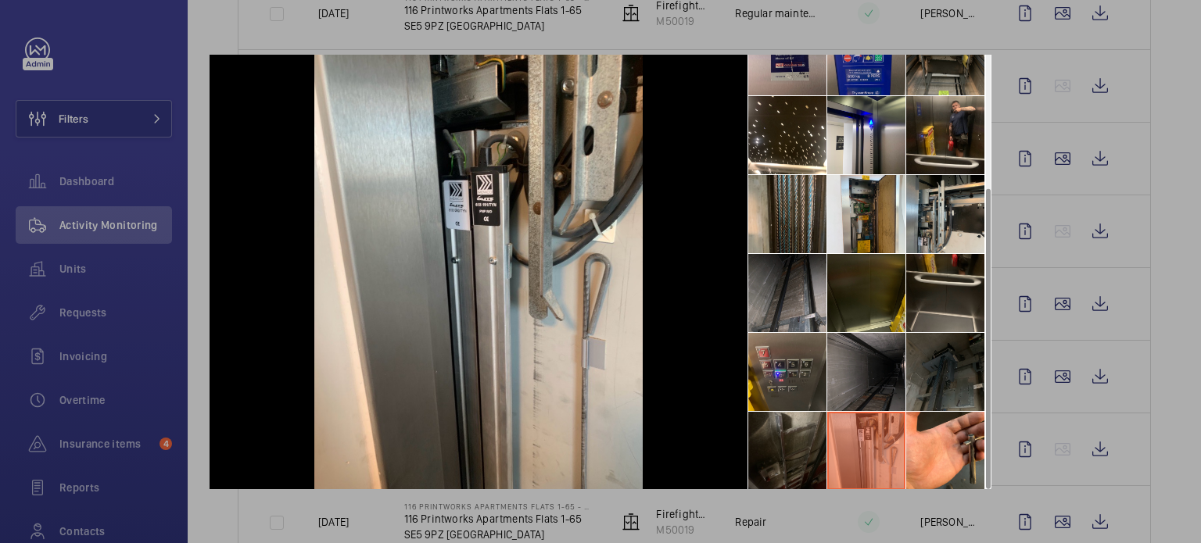
click at [854, 365] on li at bounding box center [866, 372] width 78 height 78
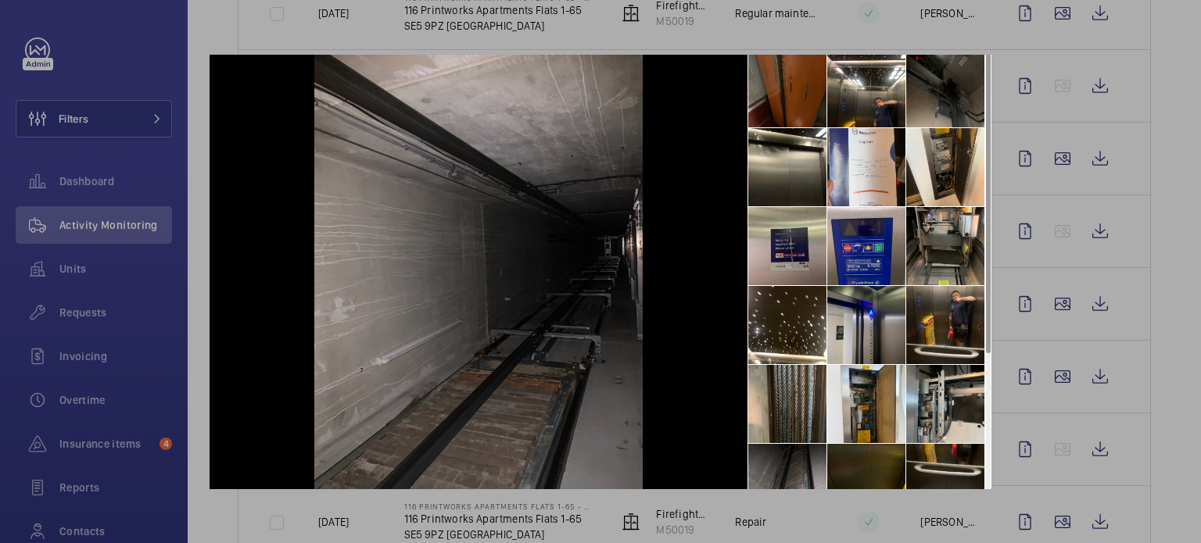
scroll to position [0, 0]
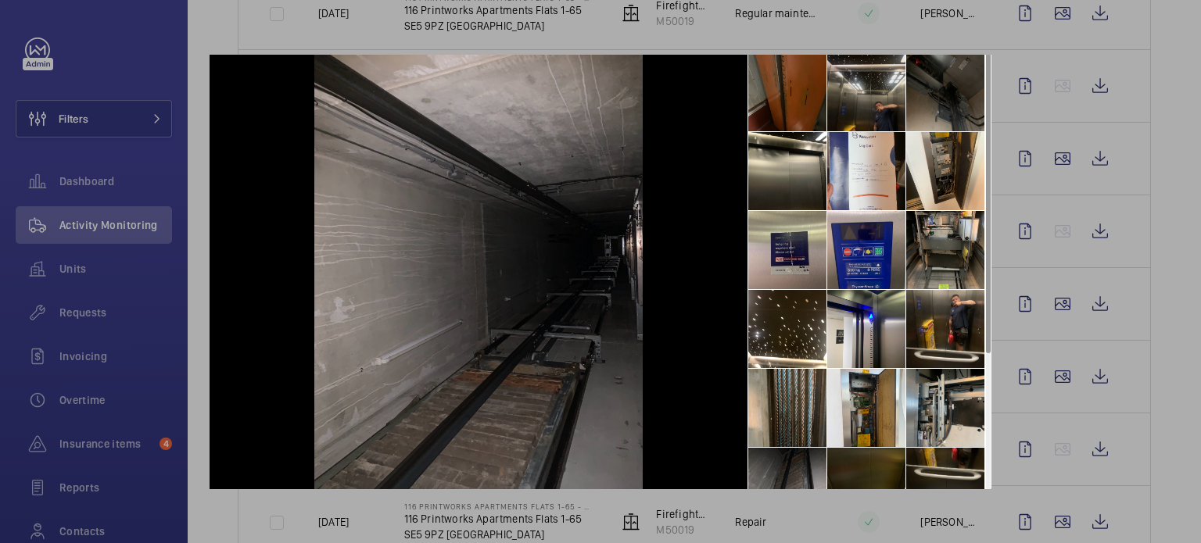
click at [860, 93] on li at bounding box center [866, 92] width 78 height 78
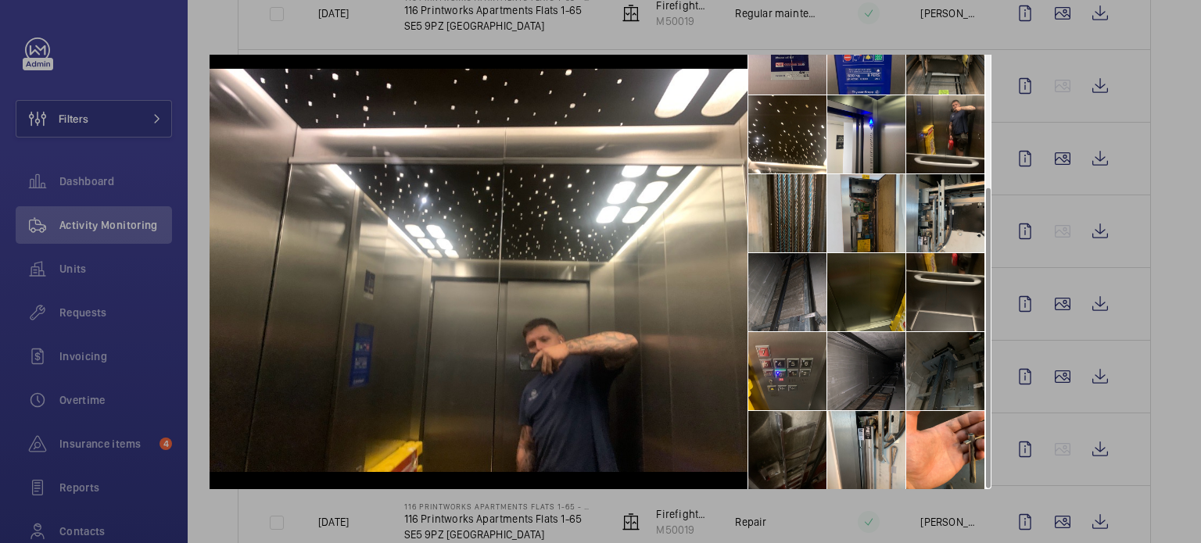
scroll to position [84, 0]
click at [963, 203] on li at bounding box center [945, 213] width 78 height 78
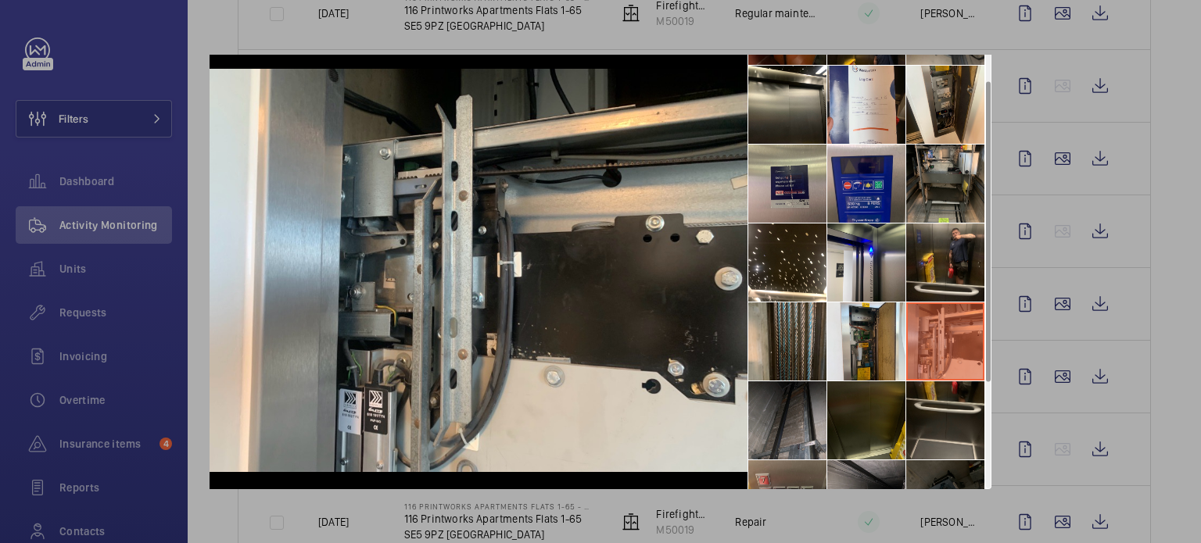
scroll to position [38, 0]
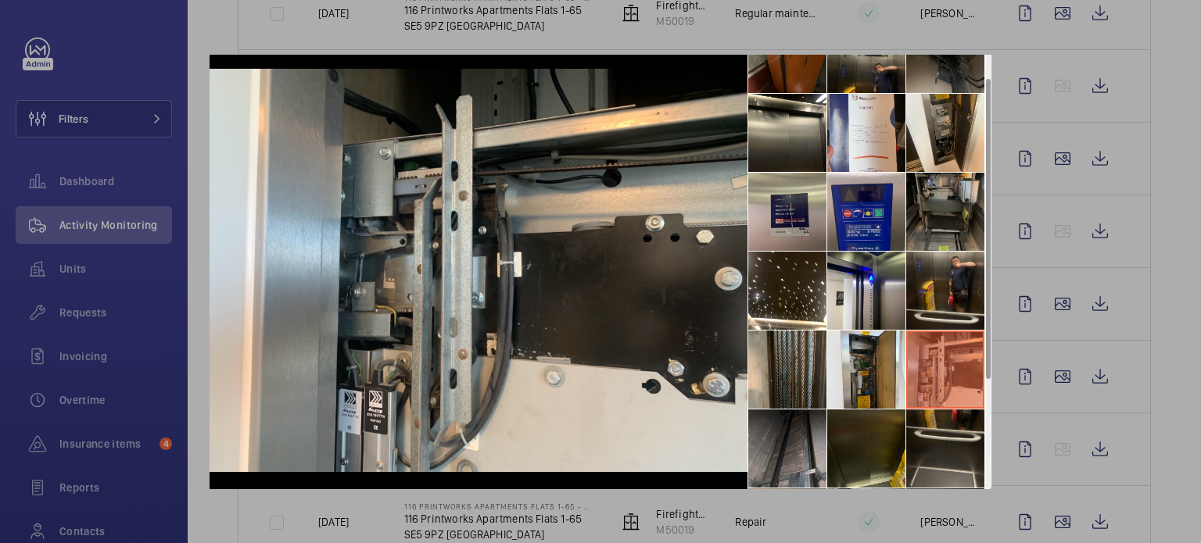
click at [938, 212] on li at bounding box center [945, 212] width 78 height 78
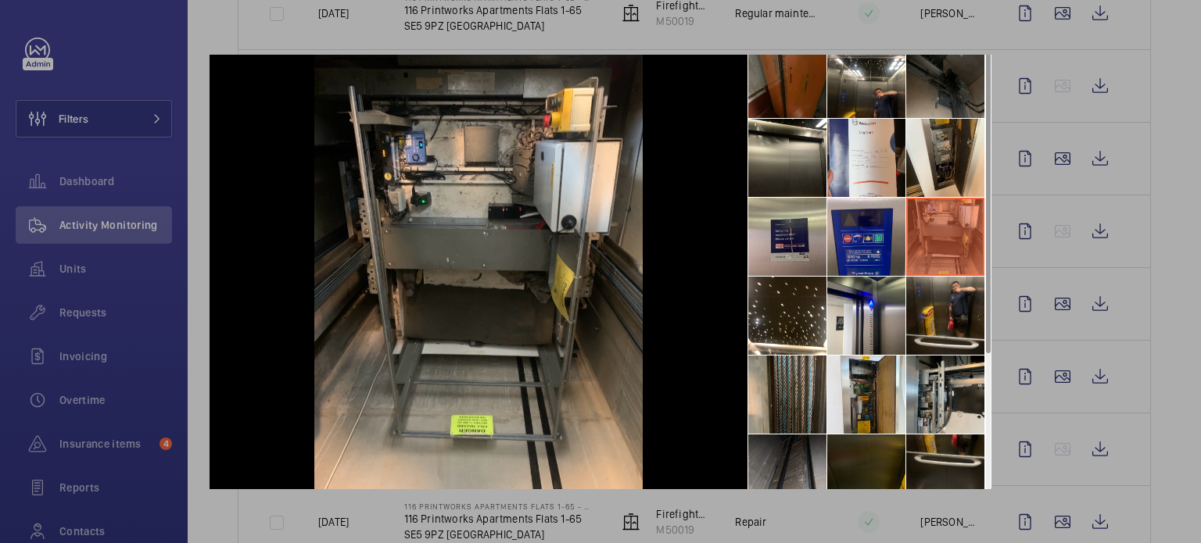
scroll to position [0, 0]
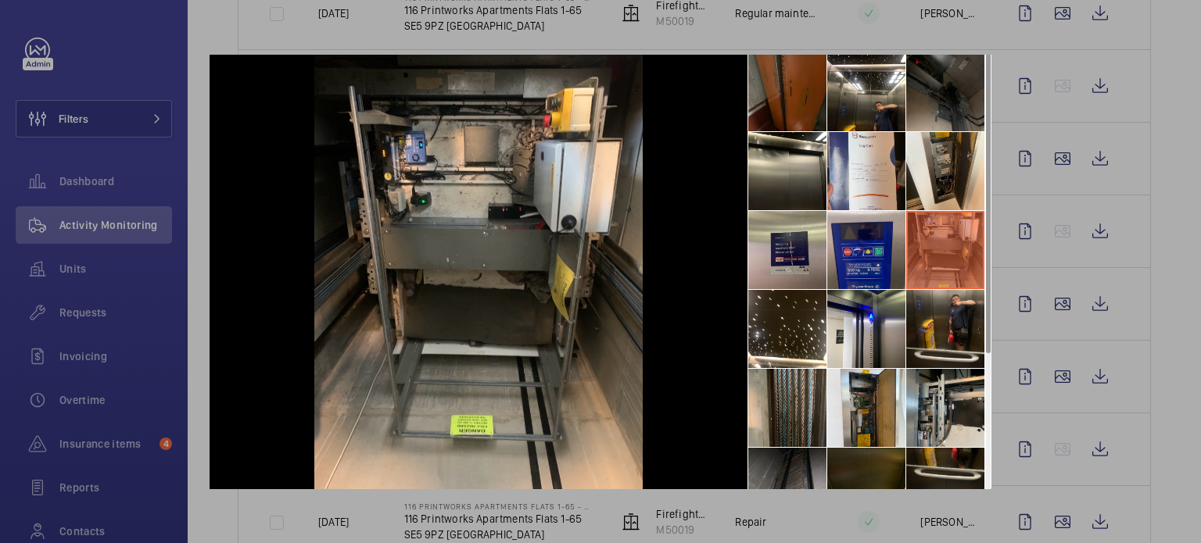
click at [1008, 110] on div at bounding box center [600, 271] width 1201 height 543
